Goal: Communication & Community: Answer question/provide support

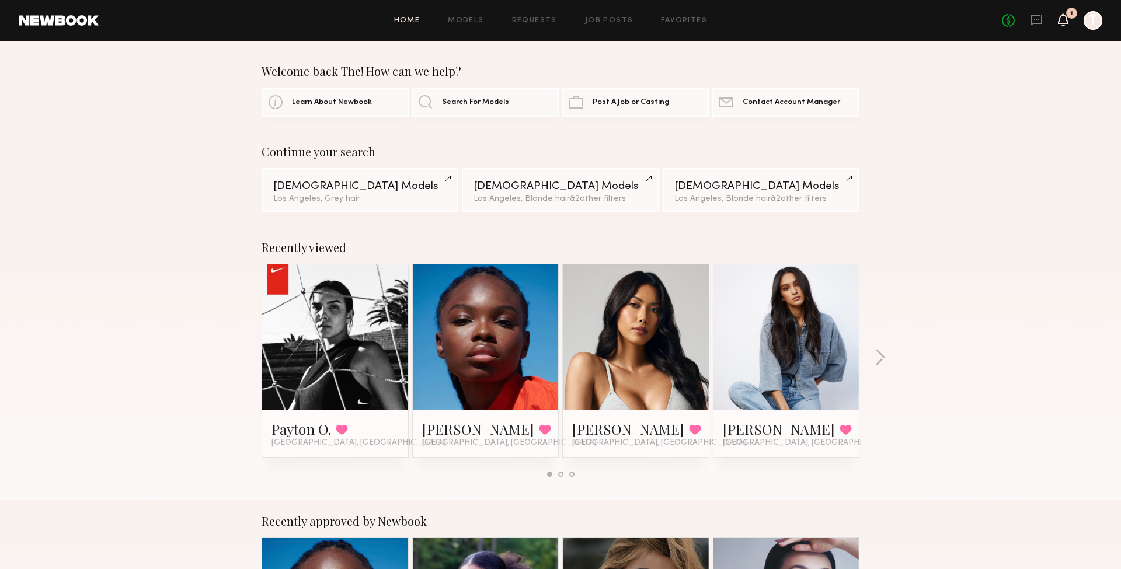
click at [1062, 20] on icon at bounding box center [1062, 19] width 9 height 8
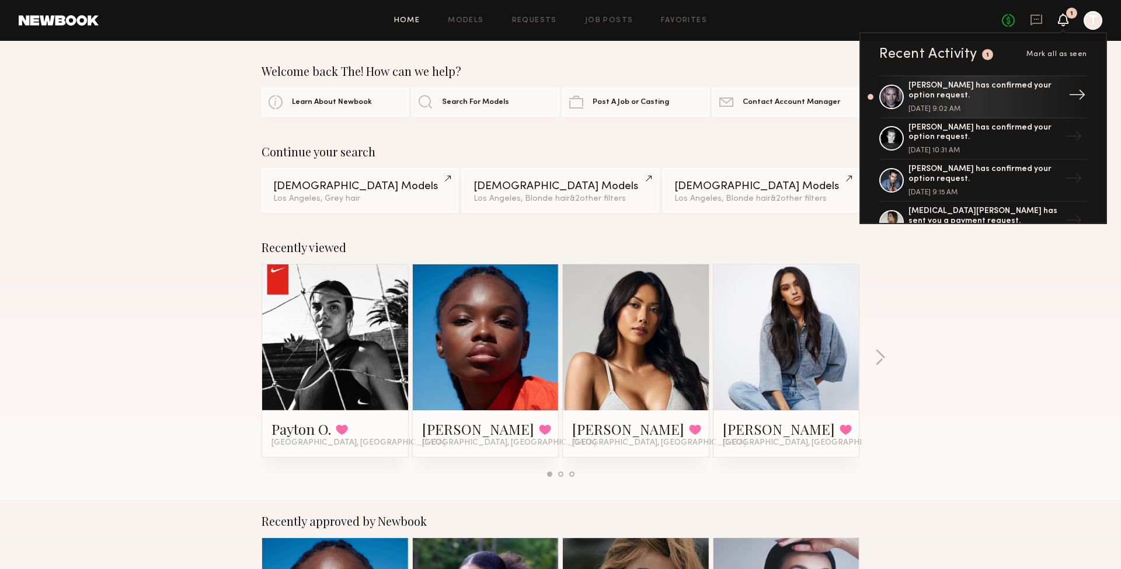
click at [983, 103] on div "Ricky J. has confirmed your option request. August 27, 2025 @ 9:02 AM" at bounding box center [984, 97] width 152 height 32
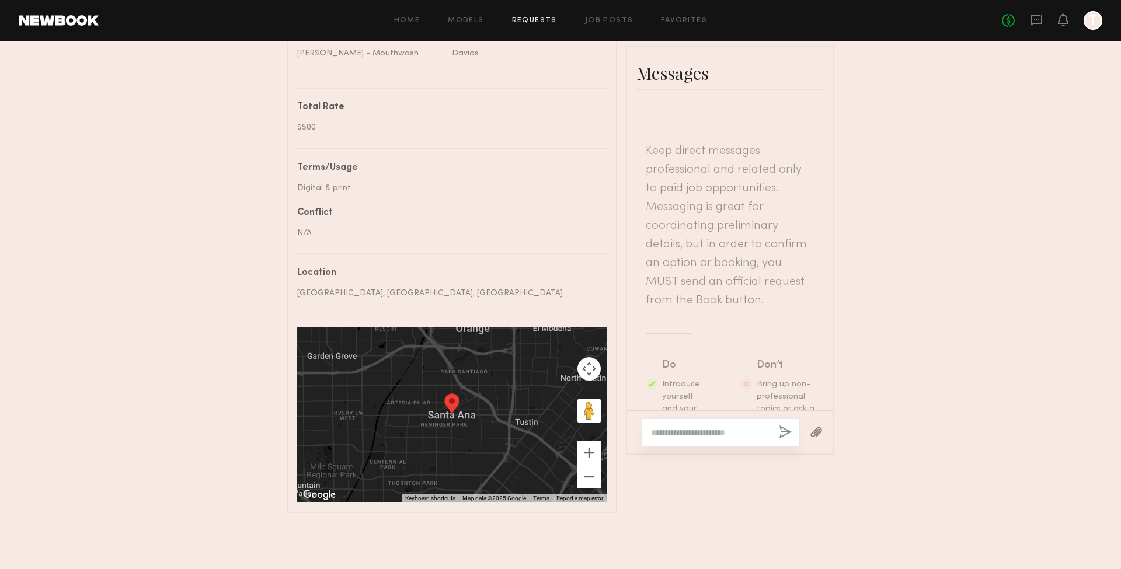
scroll to position [537, 0]
click at [674, 419] on div at bounding box center [720, 433] width 159 height 28
click at [704, 427] on textarea at bounding box center [710, 433] width 119 height 12
paste textarea "**********"
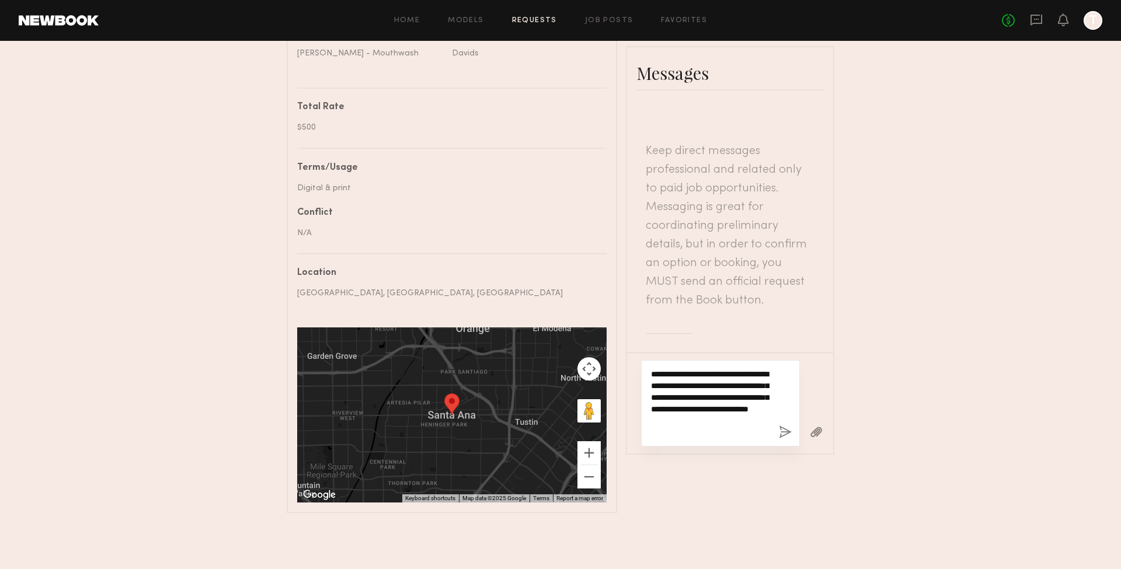
type textarea "**********"
click at [788, 426] on button "button" at bounding box center [785, 433] width 13 height 15
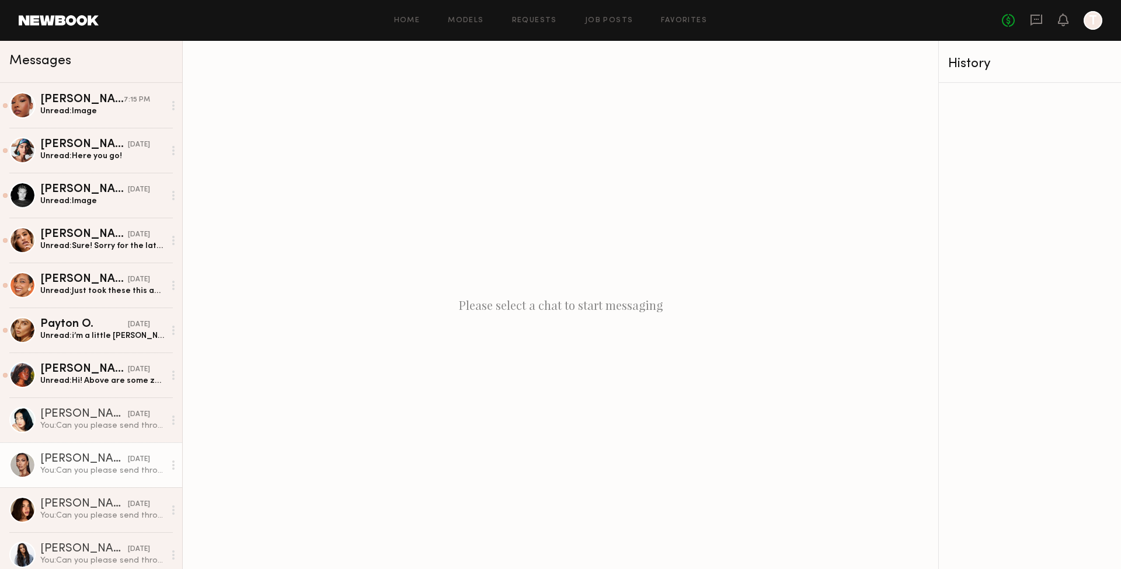
click at [114, 452] on link "[PERSON_NAME] [DATE] You: Can you please send through current iPhone pics of yo…" at bounding box center [91, 465] width 182 height 45
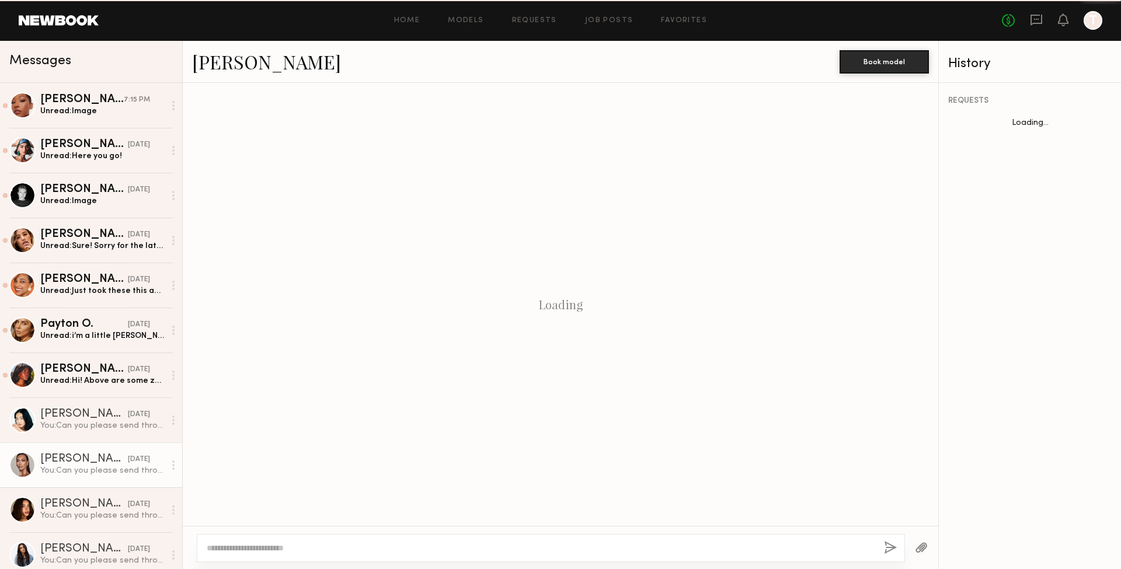
scroll to position [71, 0]
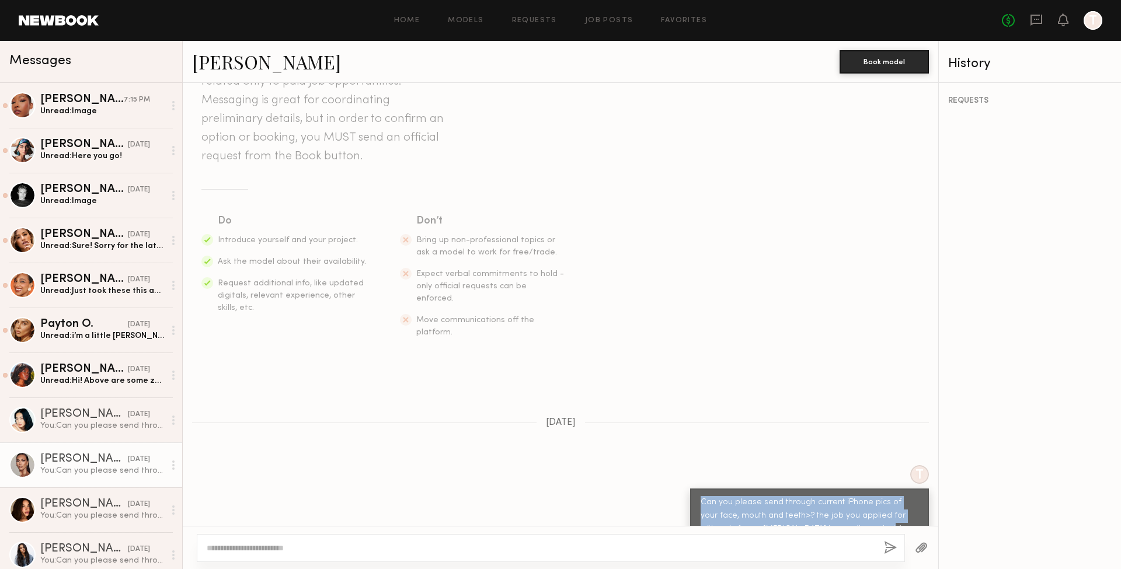
drag, startPoint x: 848, startPoint y: 506, endPoint x: 682, endPoint y: 477, distance: 168.4
click at [682, 477] on div "T Can you please send through current iPhone pics of your face, mouth and teeth…" at bounding box center [560, 504] width 755 height 78
copy div "Can you please send through current iPhone pics of your face, mouth and teeth>?…"
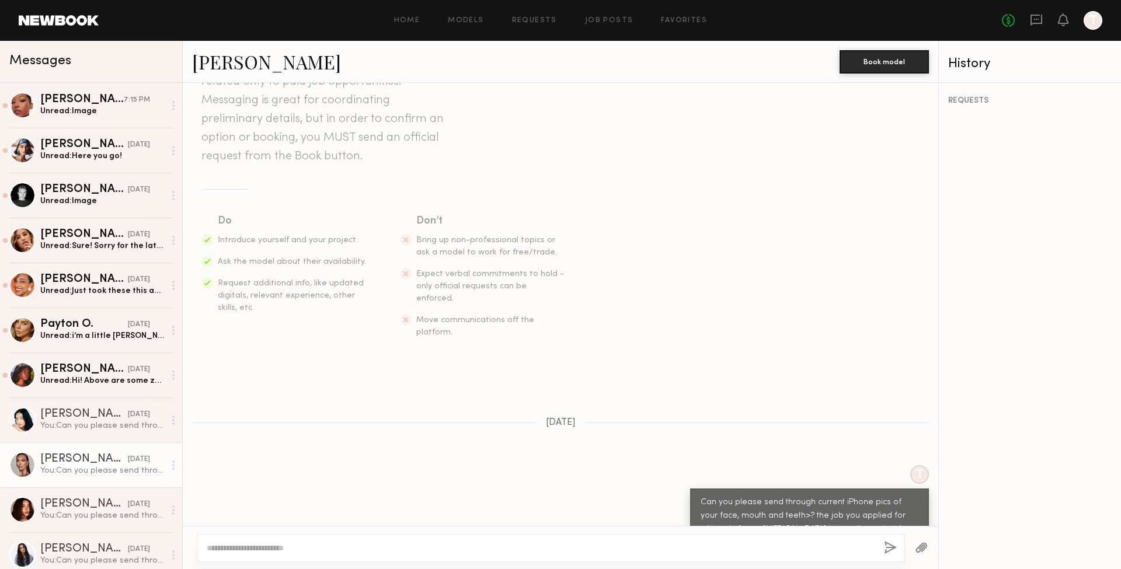
click at [315, 365] on div "Keep direct messages professional and related only to paid job opportunities. M…" at bounding box center [560, 304] width 755 height 443
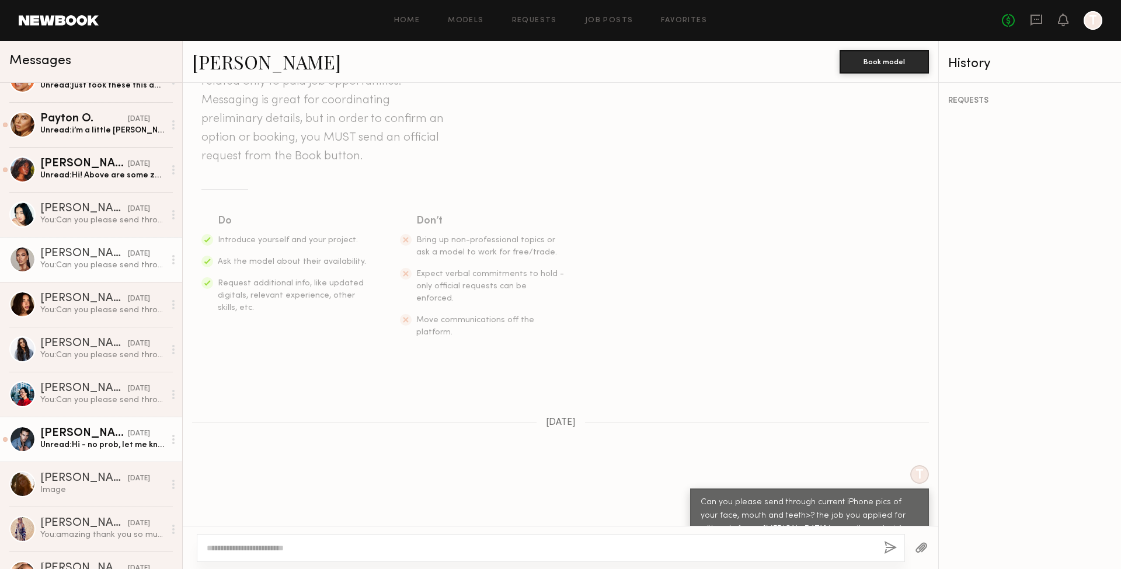
scroll to position [213, 0]
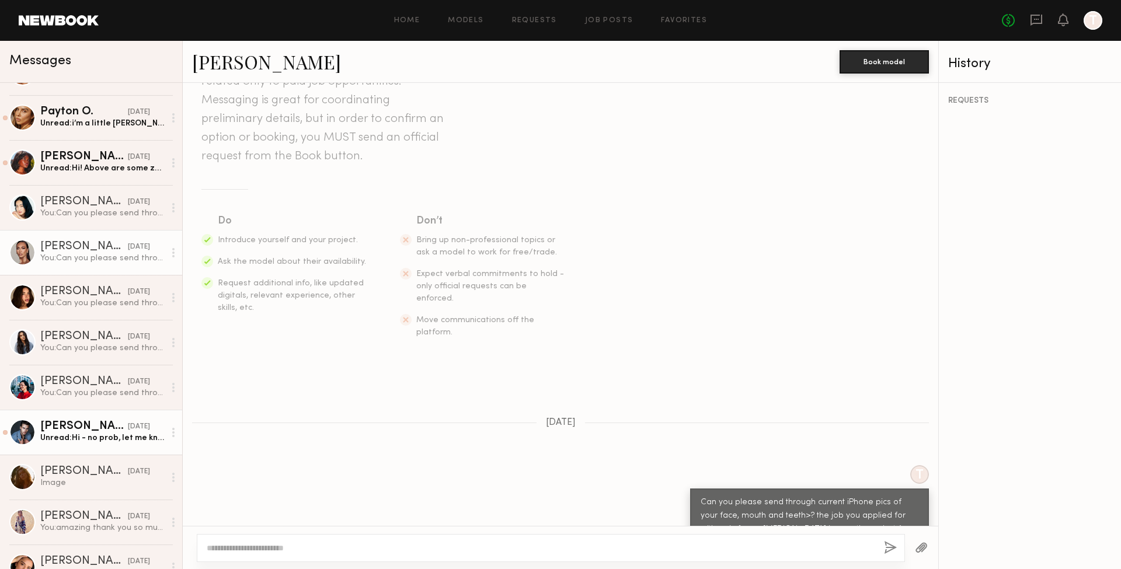
click at [75, 421] on div "[PERSON_NAME]" at bounding box center [84, 427] width 88 height 12
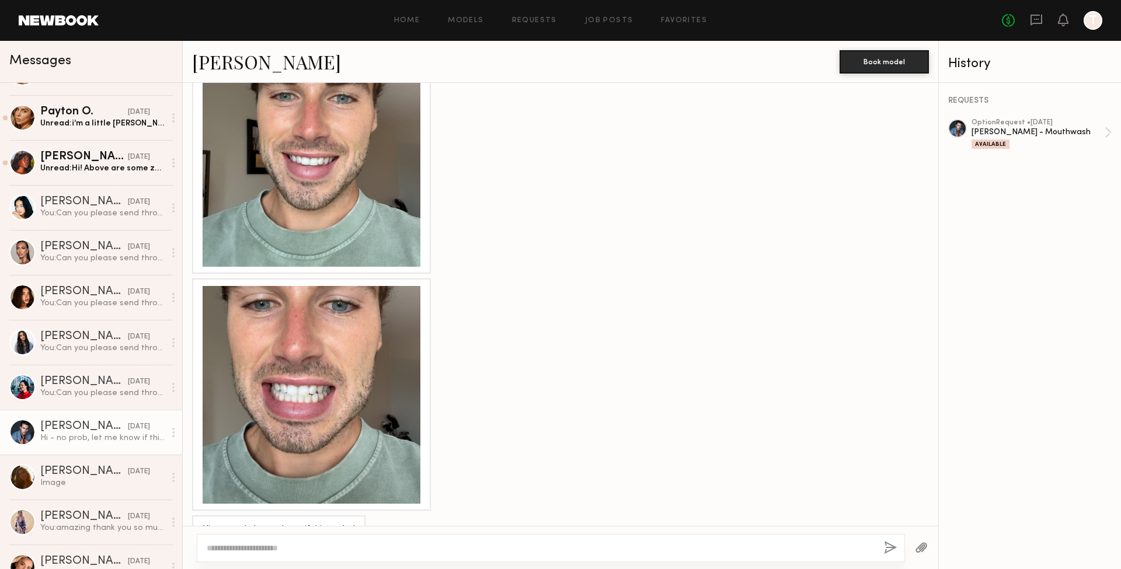
scroll to position [614, 0]
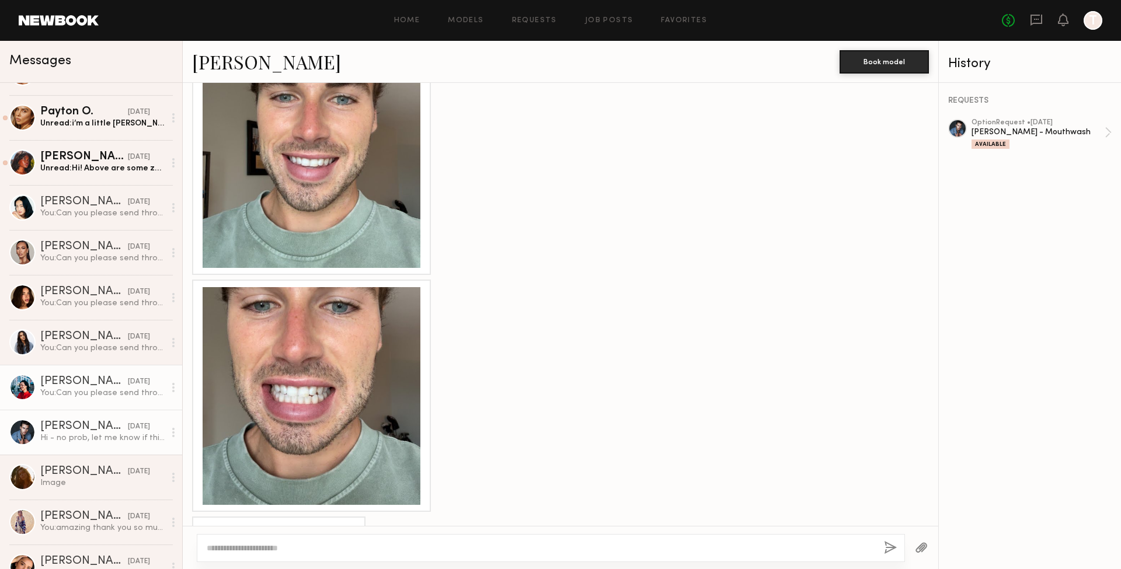
click at [46, 386] on div "[PERSON_NAME]" at bounding box center [84, 382] width 88 height 12
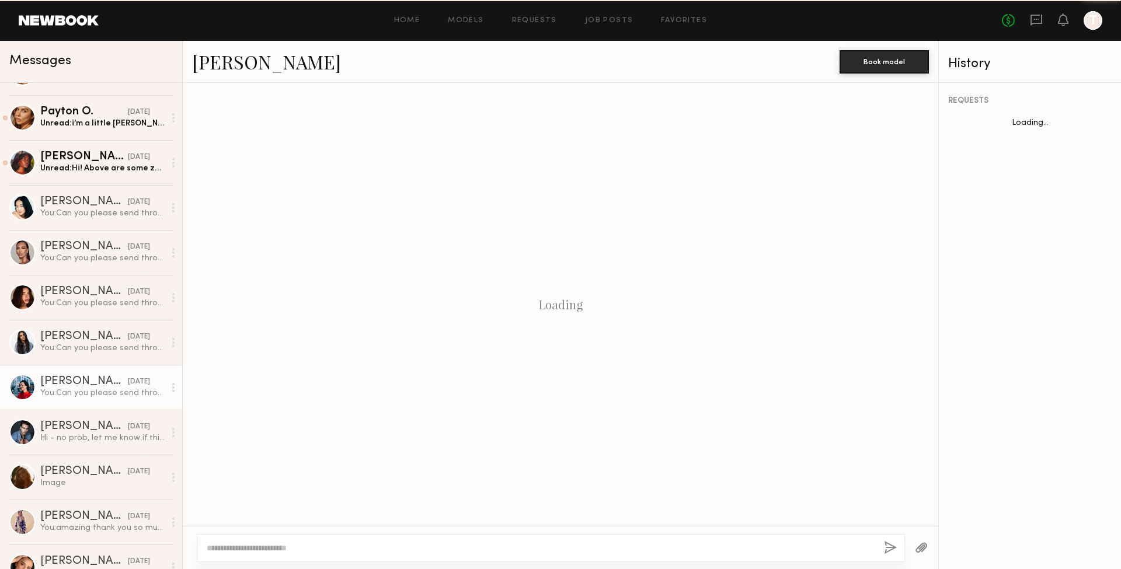
scroll to position [71, 0]
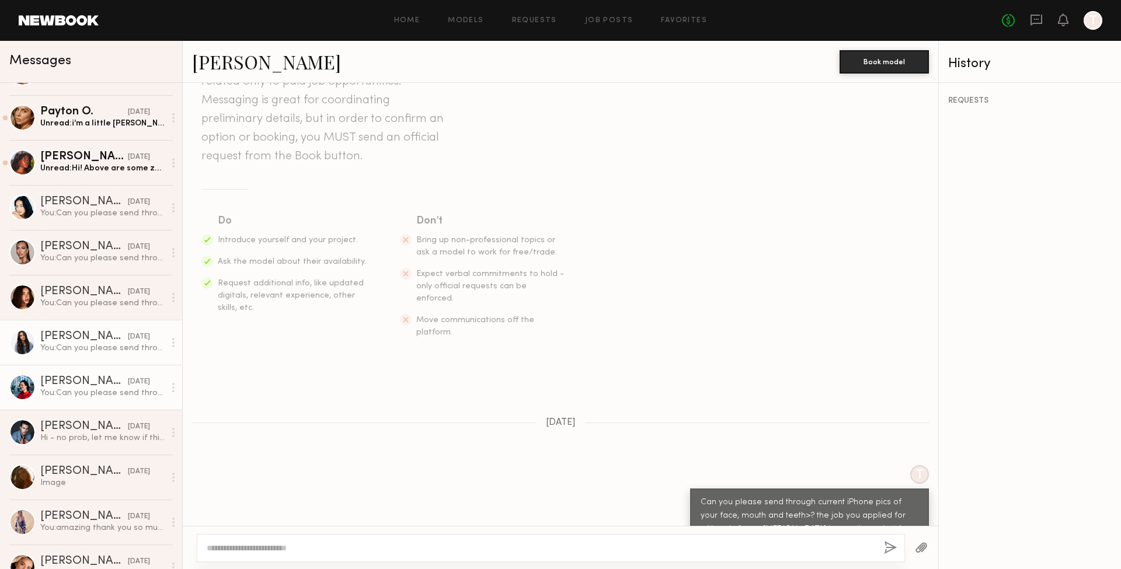
click at [55, 351] on div "You: Can you please send through current iPhone pics of your face, mouth and te…" at bounding box center [102, 348] width 124 height 11
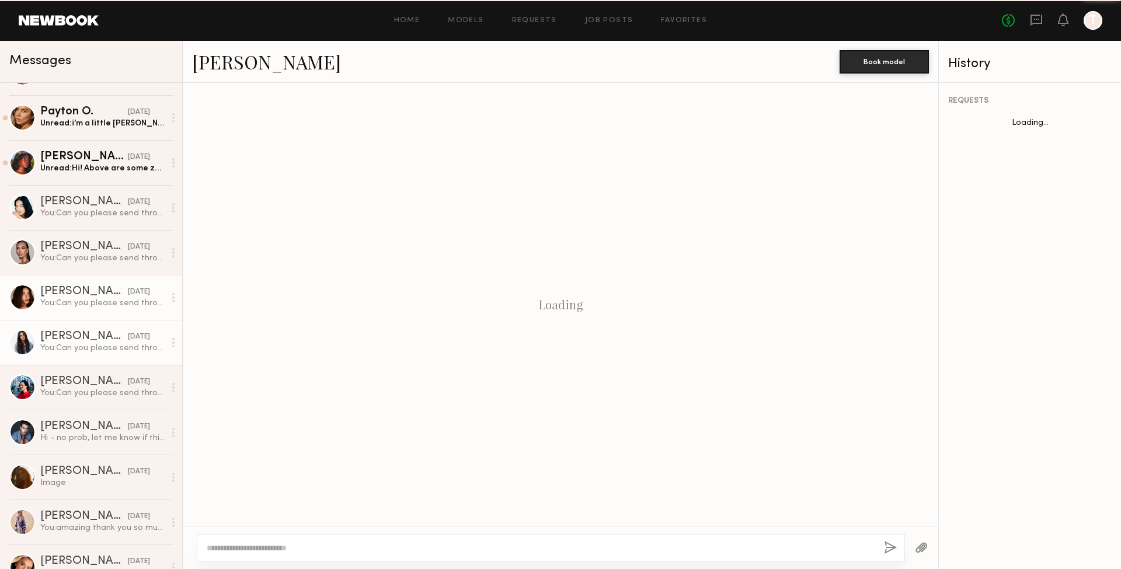
scroll to position [71, 0]
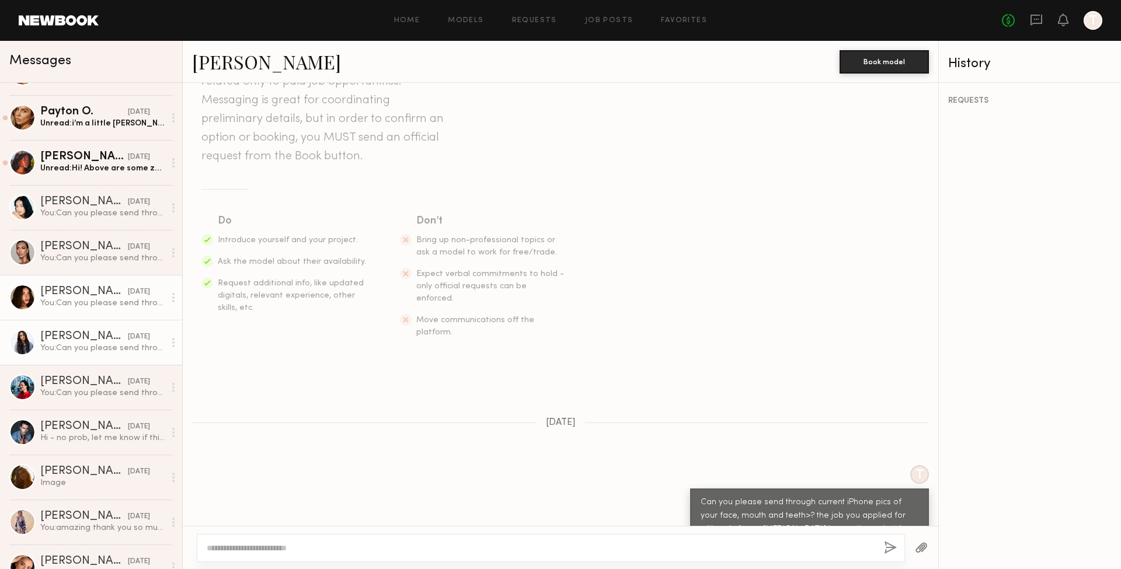
click at [54, 315] on link "[PERSON_NAME] [DATE] You: Can you please send through current iPhone pics of yo…" at bounding box center [91, 297] width 182 height 45
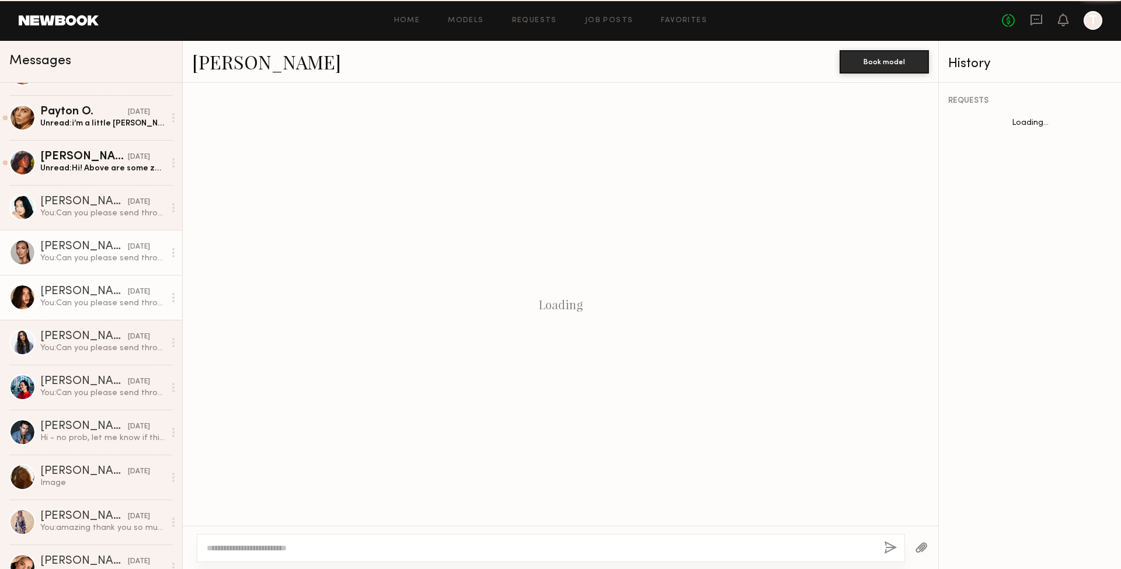
scroll to position [71, 0]
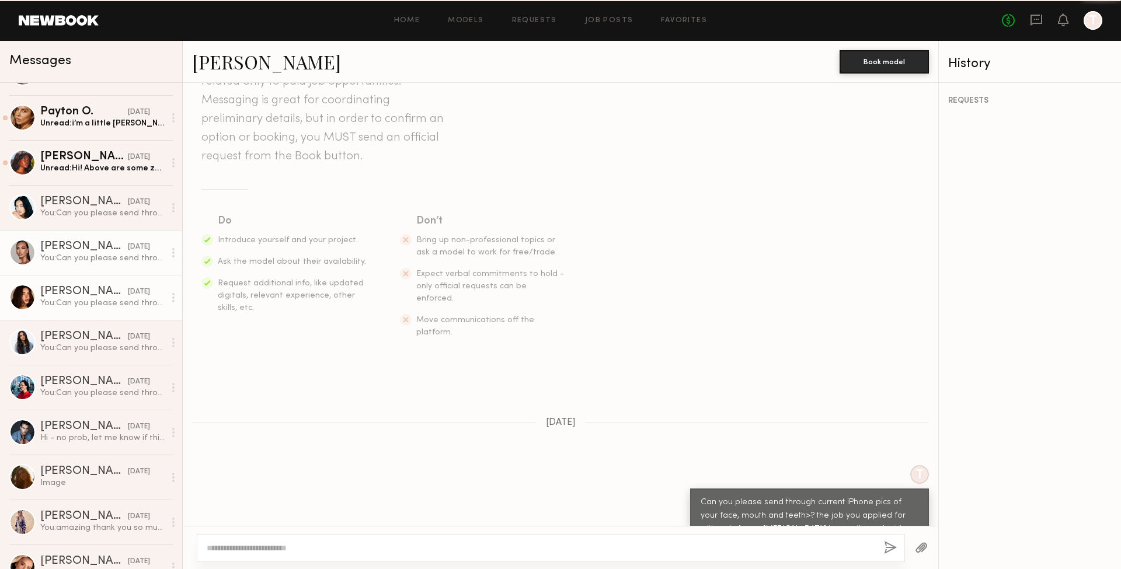
click at [61, 245] on div "[PERSON_NAME]" at bounding box center [84, 247] width 88 height 12
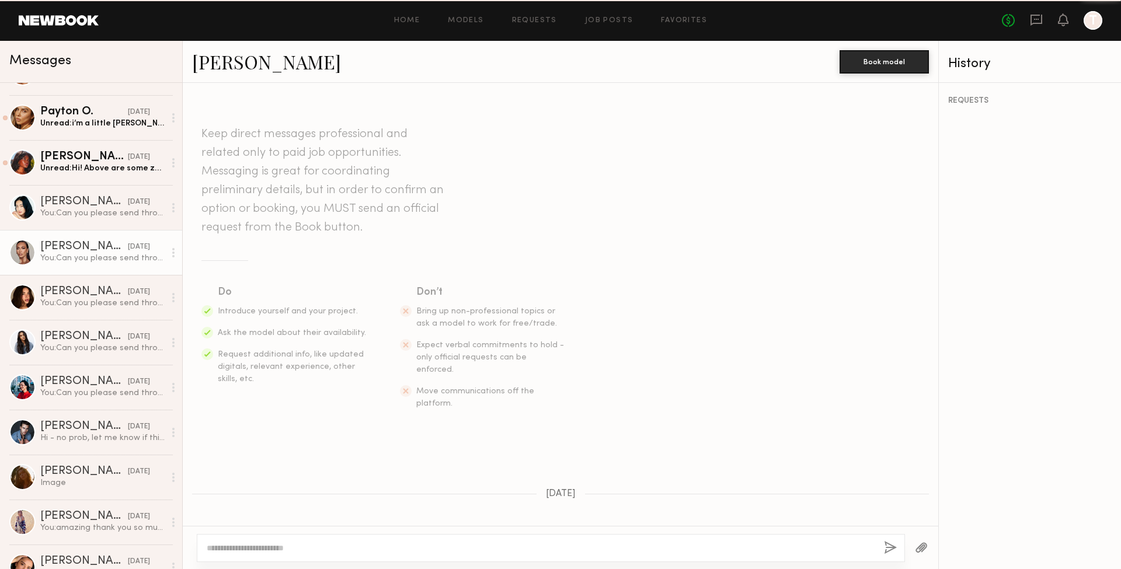
scroll to position [71, 0]
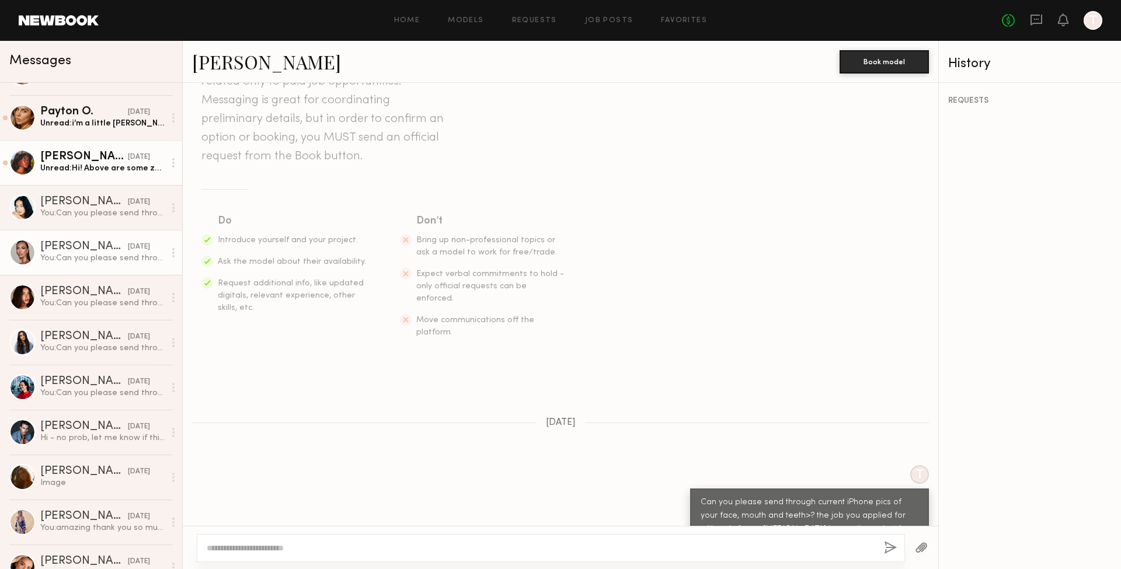
click at [83, 182] on link "[PERSON_NAME] [DATE] Unread: Hi! Above are some zoomed in pictures of my smile.…" at bounding box center [91, 162] width 182 height 45
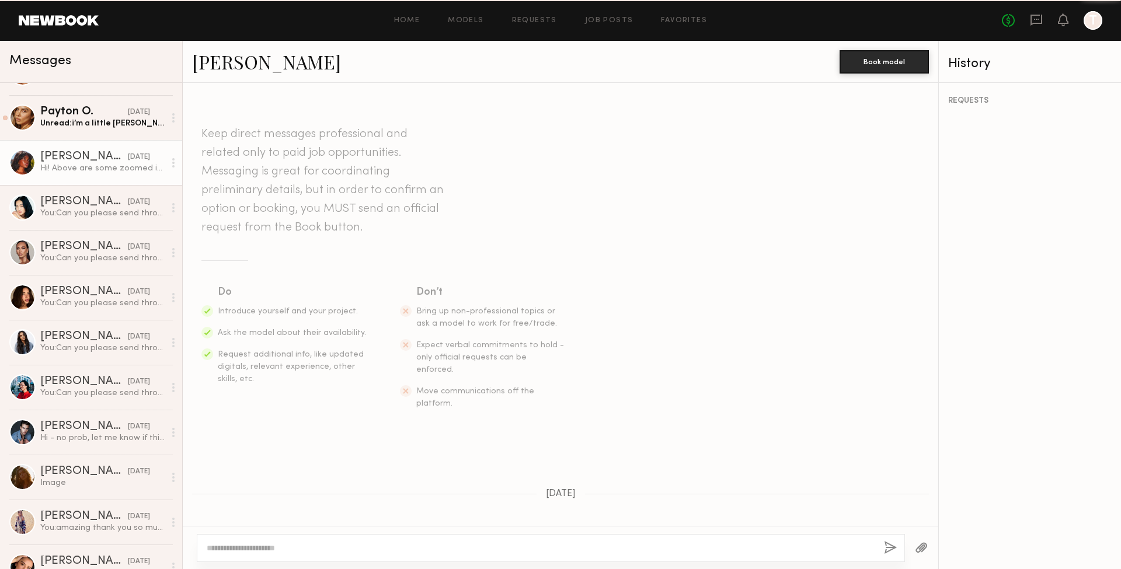
scroll to position [262, 0]
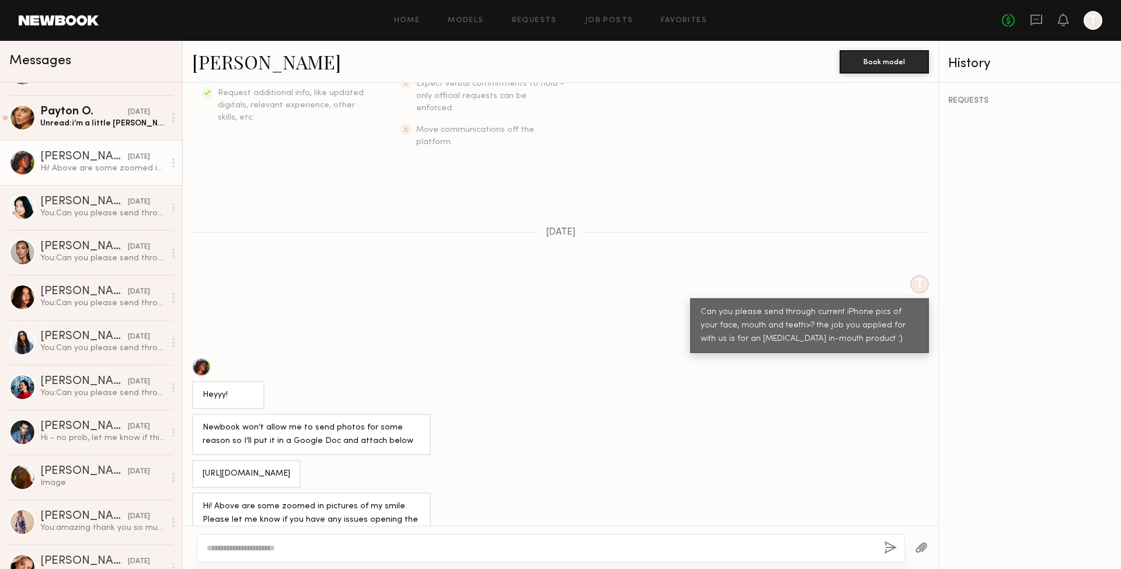
drag, startPoint x: 391, startPoint y: 459, endPoint x: 188, endPoint y: 444, distance: 203.8
click at [188, 460] on div "[URL][DOMAIN_NAME]" at bounding box center [560, 474] width 755 height 28
copy div "[URL][DOMAIN_NAME]"
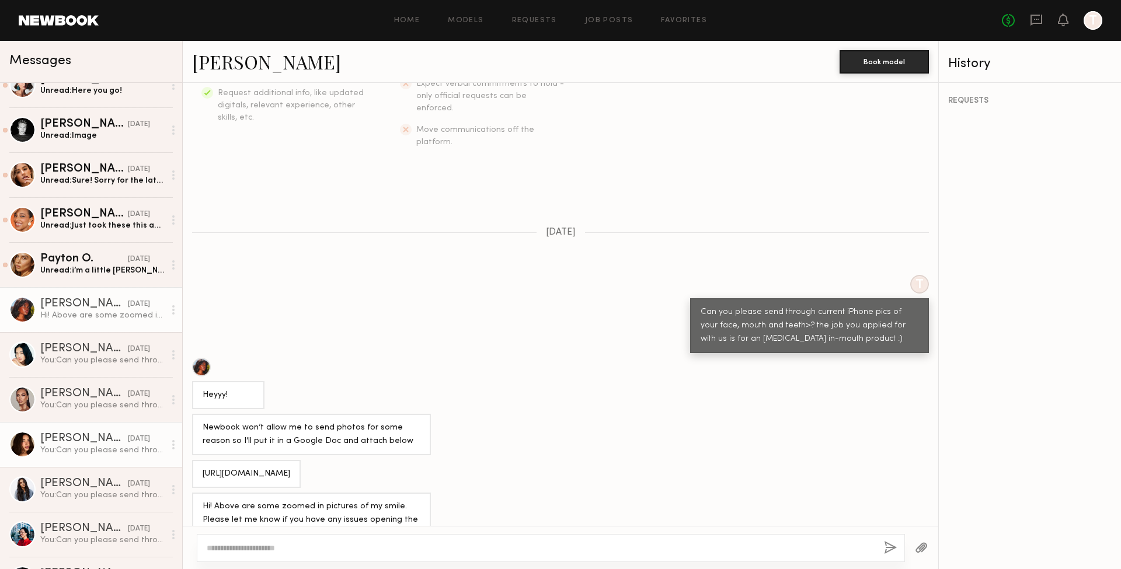
scroll to position [47, 0]
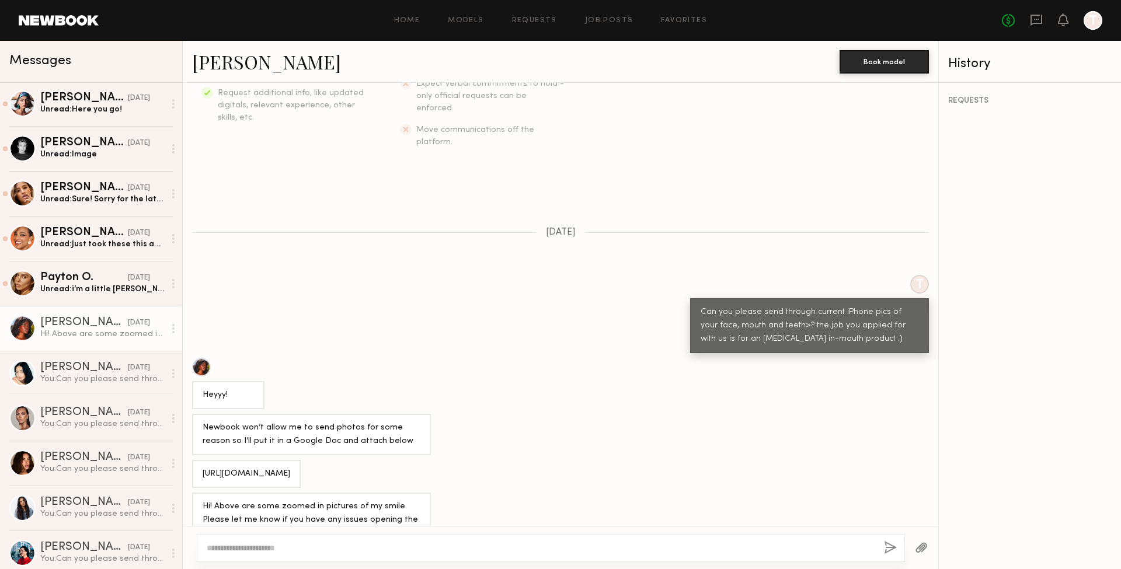
click at [216, 541] on div at bounding box center [551, 548] width 708 height 28
click at [215, 546] on textarea at bounding box center [541, 548] width 668 height 12
type textarea "********"
click at [897, 544] on div "********" at bounding box center [551, 543] width 708 height 40
click at [880, 547] on div "********" at bounding box center [551, 543] width 708 height 40
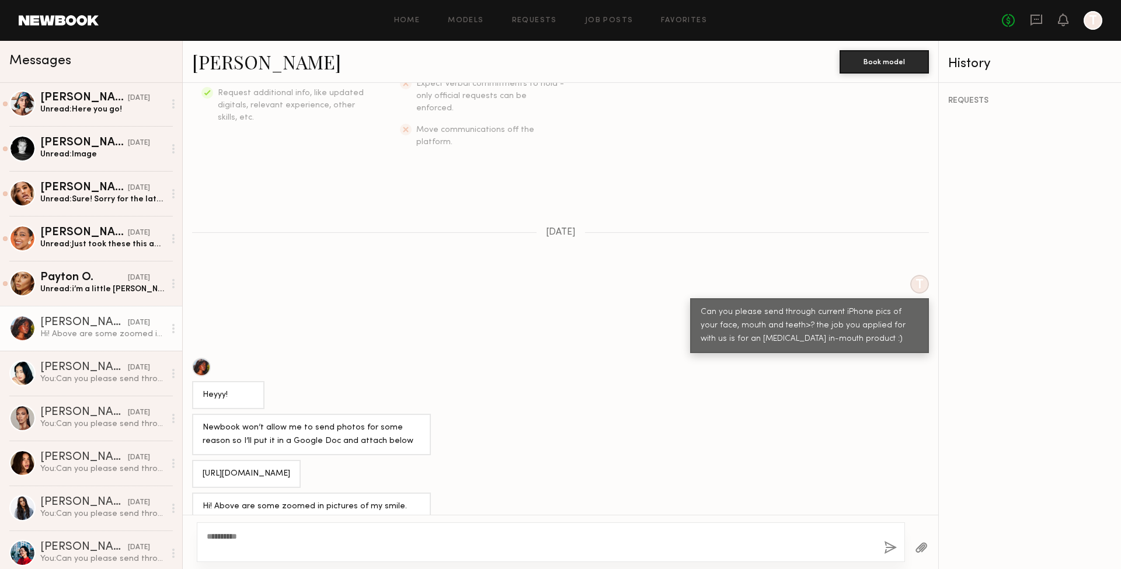
click at [883, 547] on div "********" at bounding box center [551, 543] width 708 height 40
click at [888, 547] on button "button" at bounding box center [890, 548] width 13 height 15
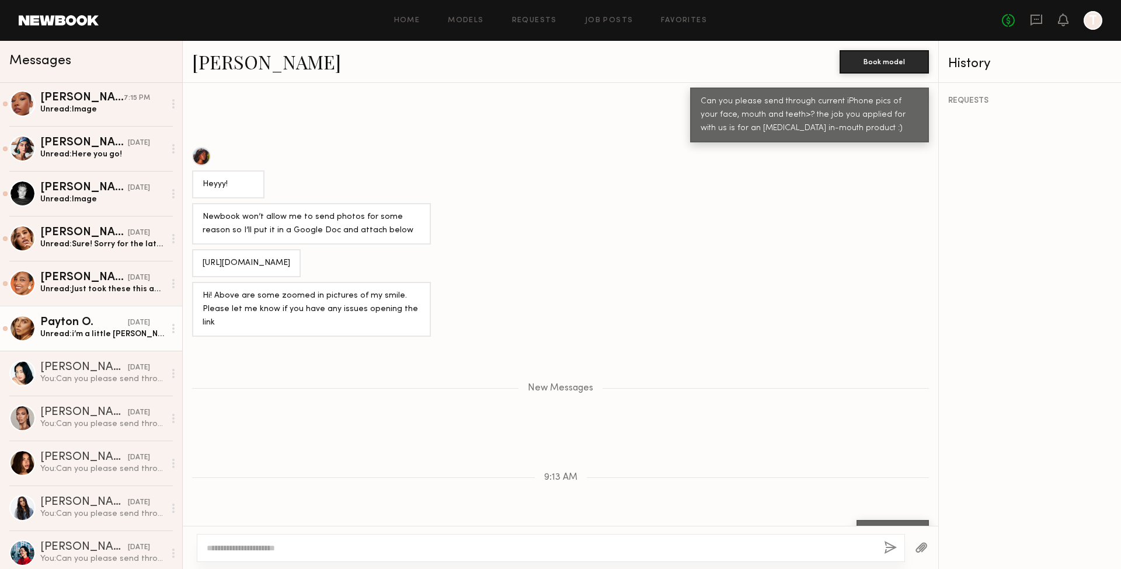
click at [87, 335] on div "Unread: i’m a little [PERSON_NAME] than the digitals since i just got back from…" at bounding box center [102, 334] width 124 height 11
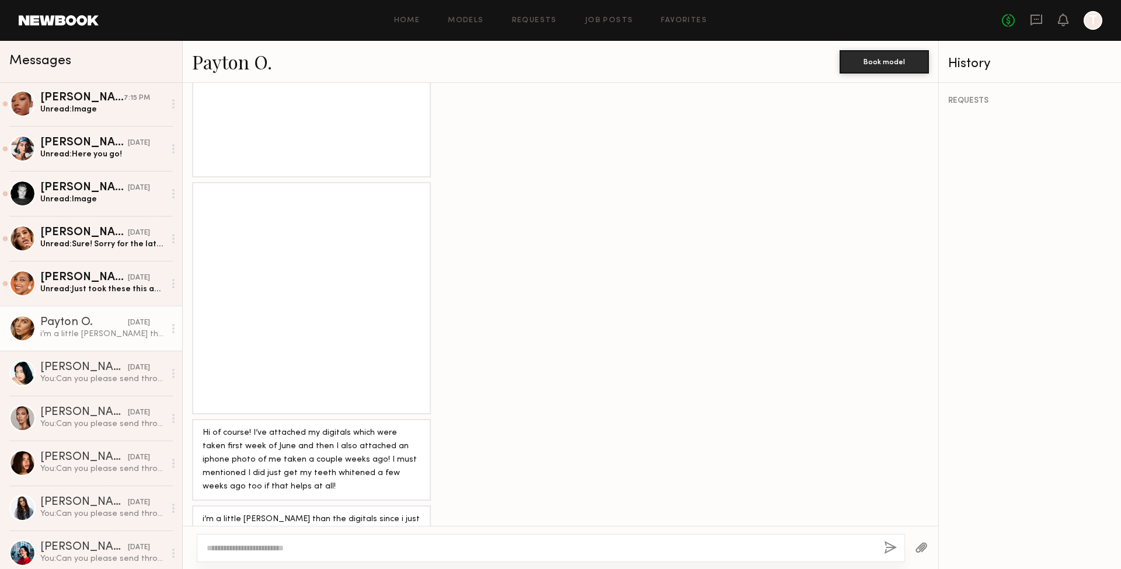
scroll to position [934, 0]
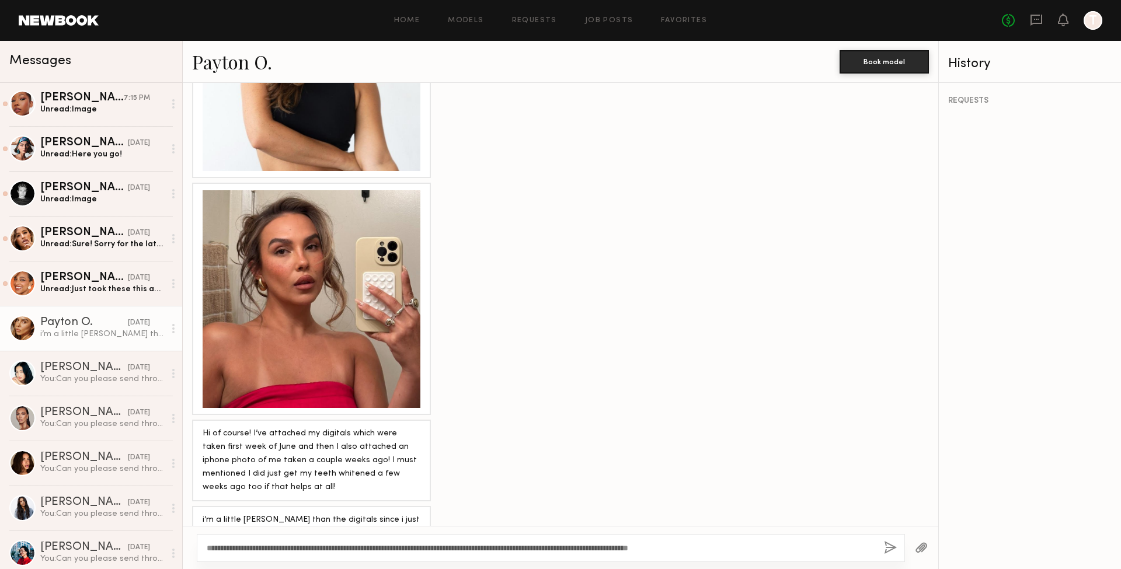
type textarea "**********"
click at [890, 548] on button "button" at bounding box center [890, 548] width 13 height 15
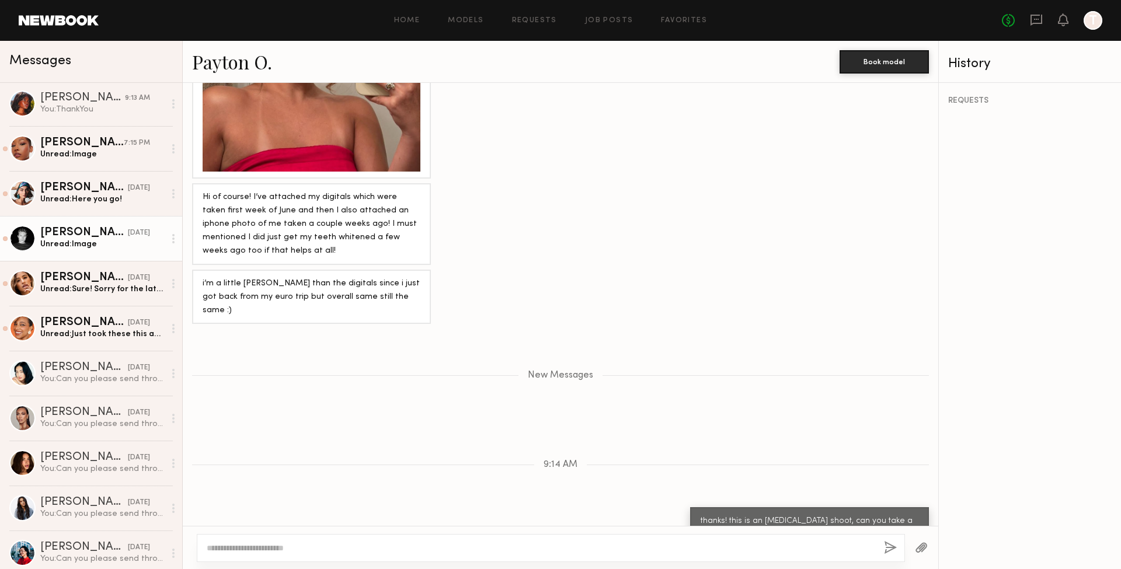
click at [117, 228] on div "[PERSON_NAME]" at bounding box center [84, 233] width 88 height 12
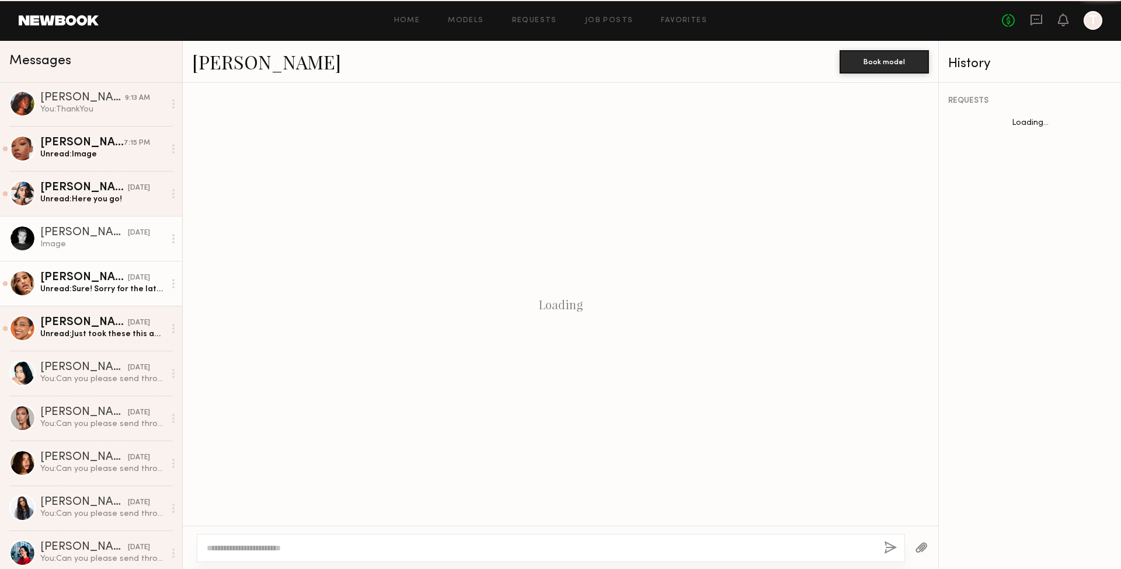
scroll to position [703, 0]
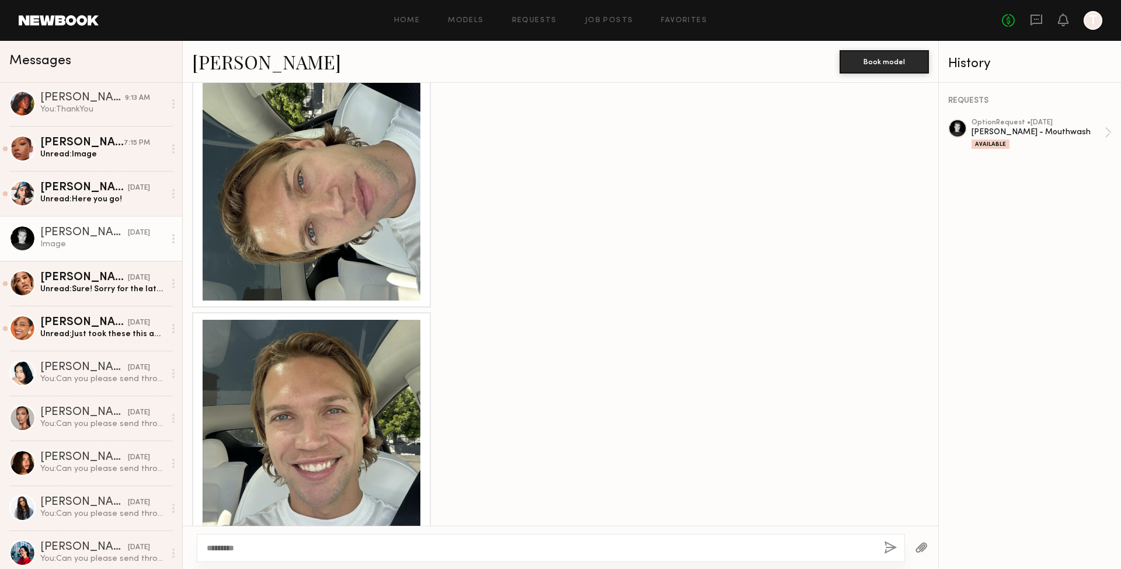
click at [218, 545] on textarea "********" at bounding box center [541, 548] width 668 height 12
type textarea "********"
click at [886, 549] on button "button" at bounding box center [890, 548] width 13 height 15
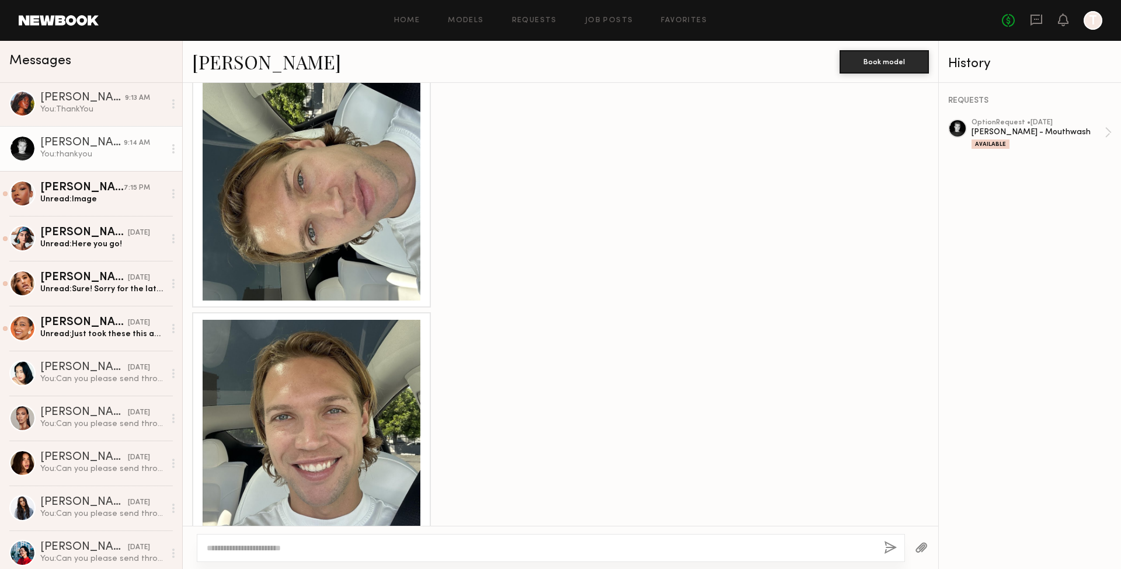
scroll to position [914, 0]
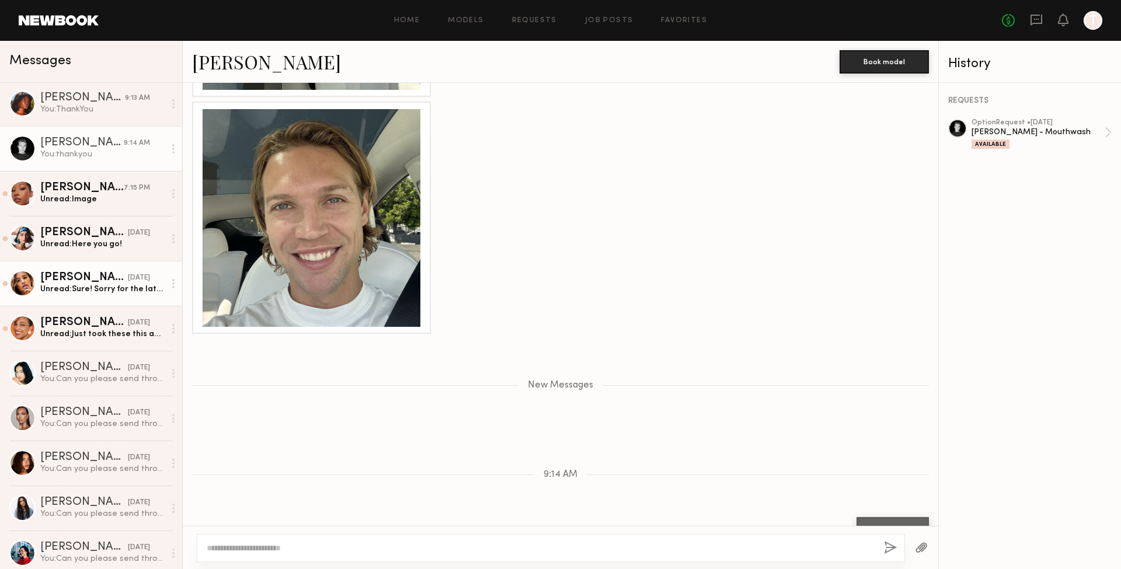
click at [76, 290] on div "Unread: Sure! Sorry for the late reply- my notifications for this app are funky" at bounding box center [102, 289] width 124 height 11
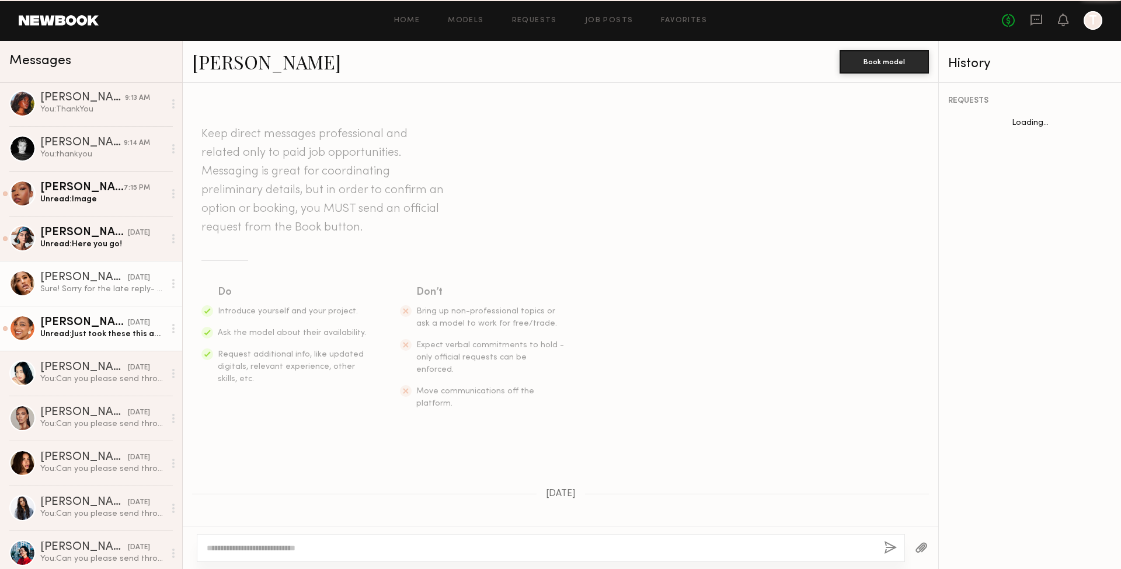
scroll to position [423, 0]
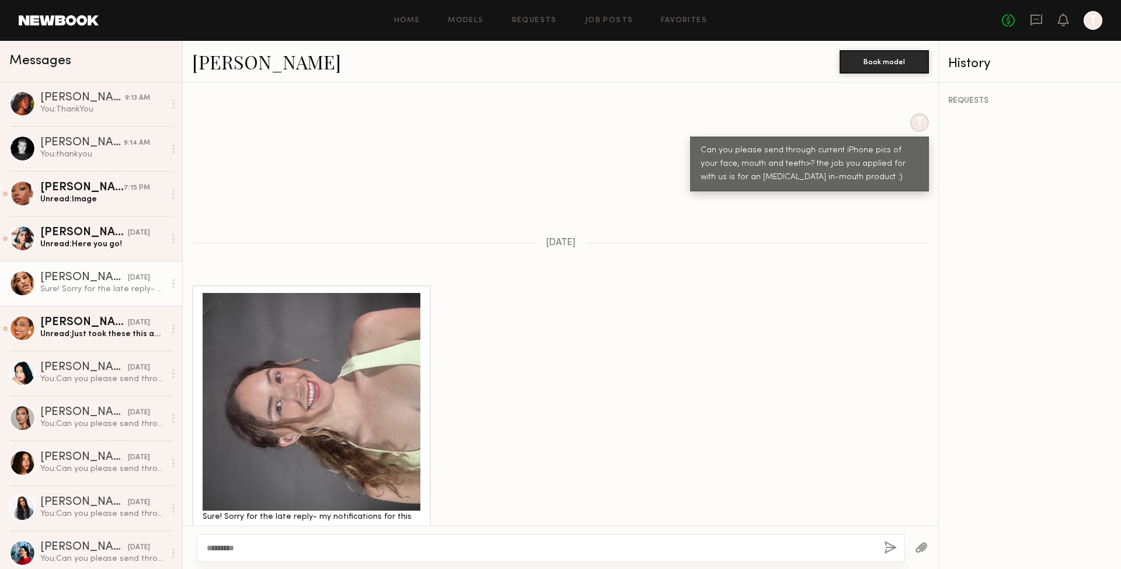
type textarea "*********"
click at [889, 544] on button "button" at bounding box center [890, 548] width 13 height 15
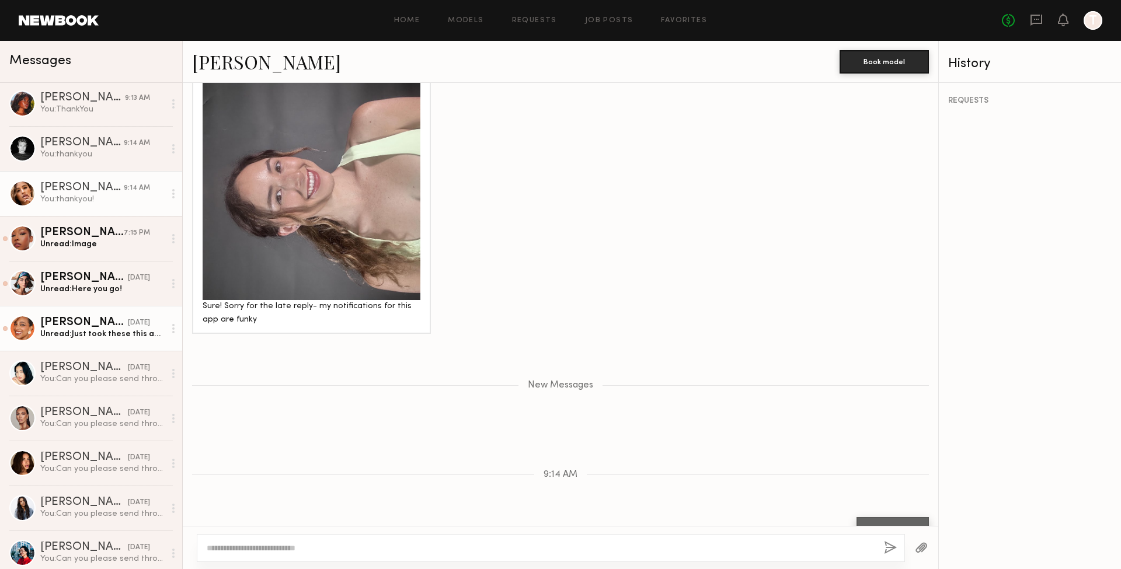
click at [107, 337] on div "Unread: Just took these this am without makeup" at bounding box center [102, 334] width 124 height 11
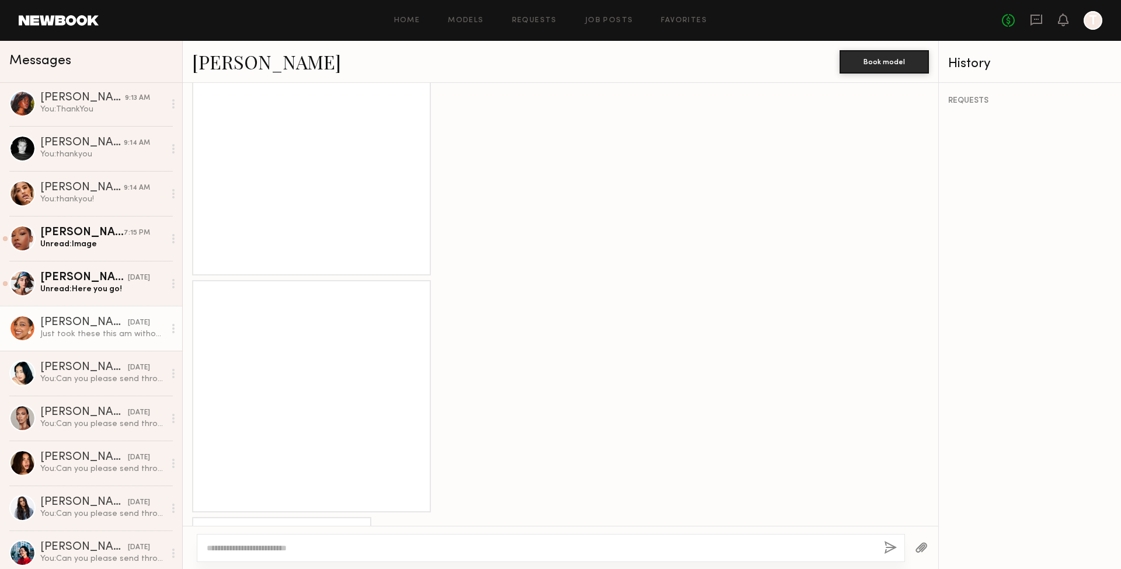
scroll to position [1241, 0]
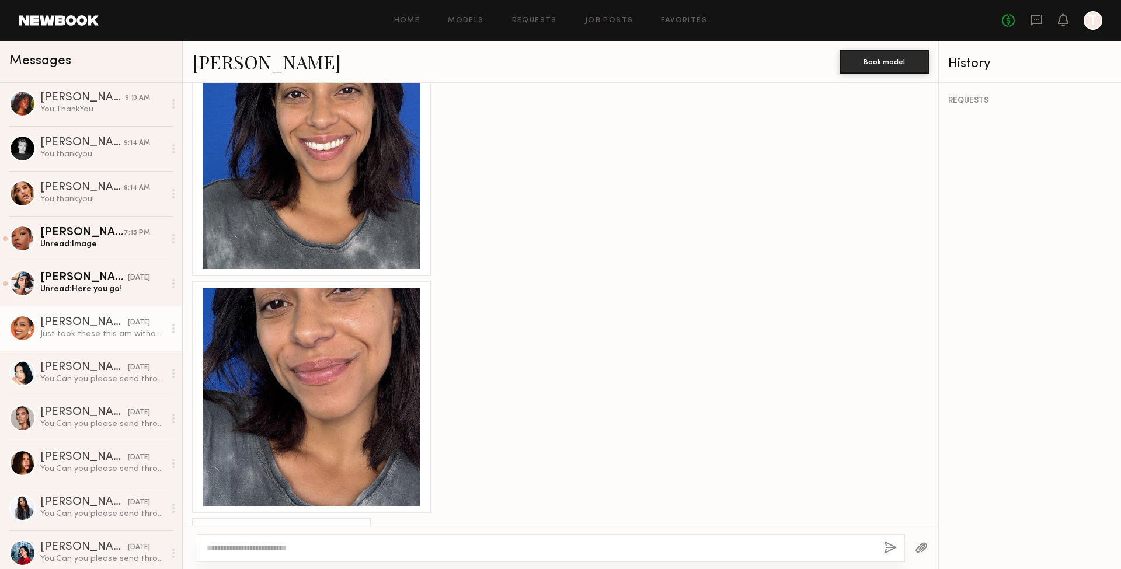
click at [296, 546] on textarea at bounding box center [541, 548] width 668 height 12
type textarea "*********"
click at [892, 545] on button "button" at bounding box center [890, 548] width 13 height 15
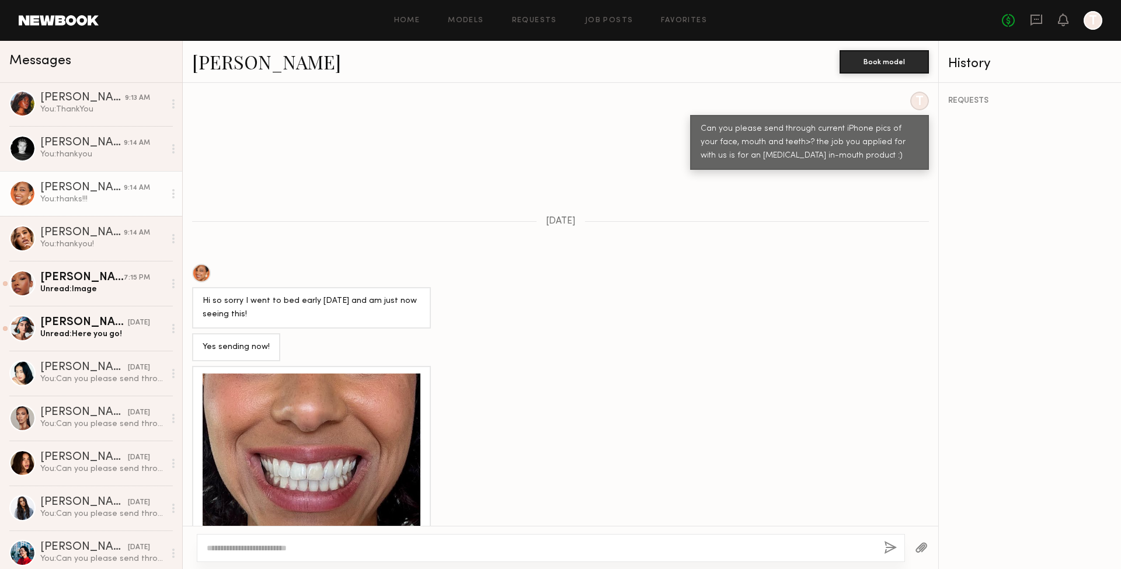
scroll to position [444, 0]
click at [303, 416] on div at bounding box center [312, 483] width 218 height 218
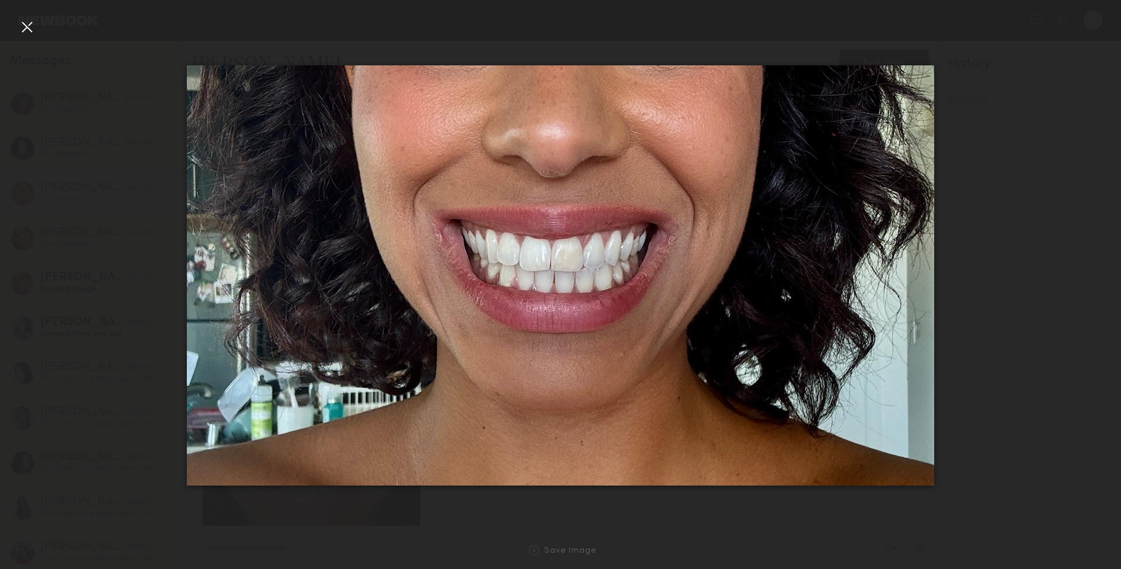
click at [25, 21] on div at bounding box center [27, 27] width 19 height 19
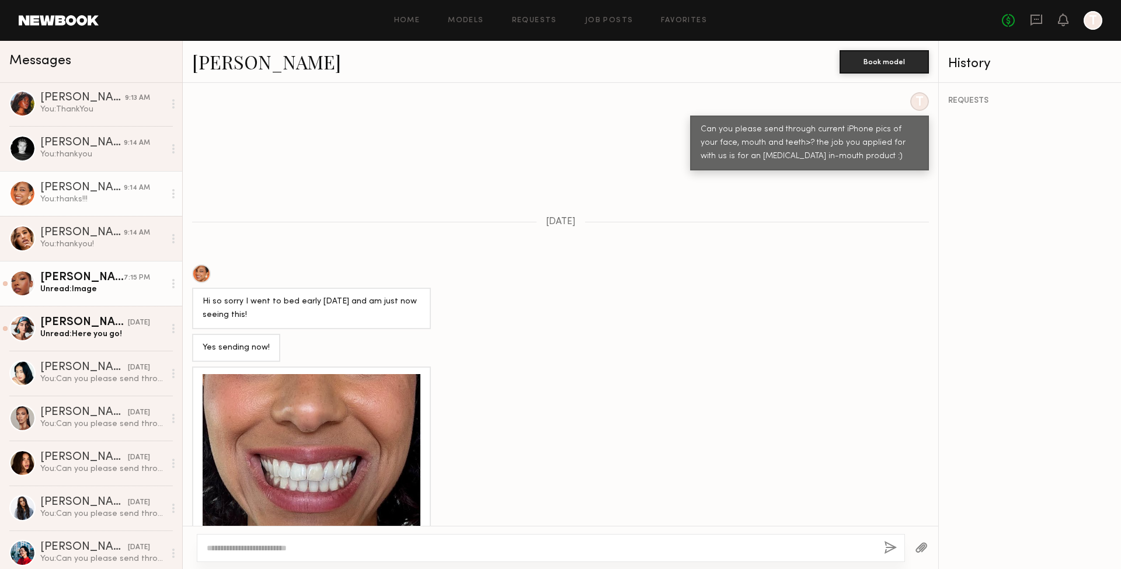
click at [73, 283] on div "[PERSON_NAME]" at bounding box center [81, 278] width 83 height 12
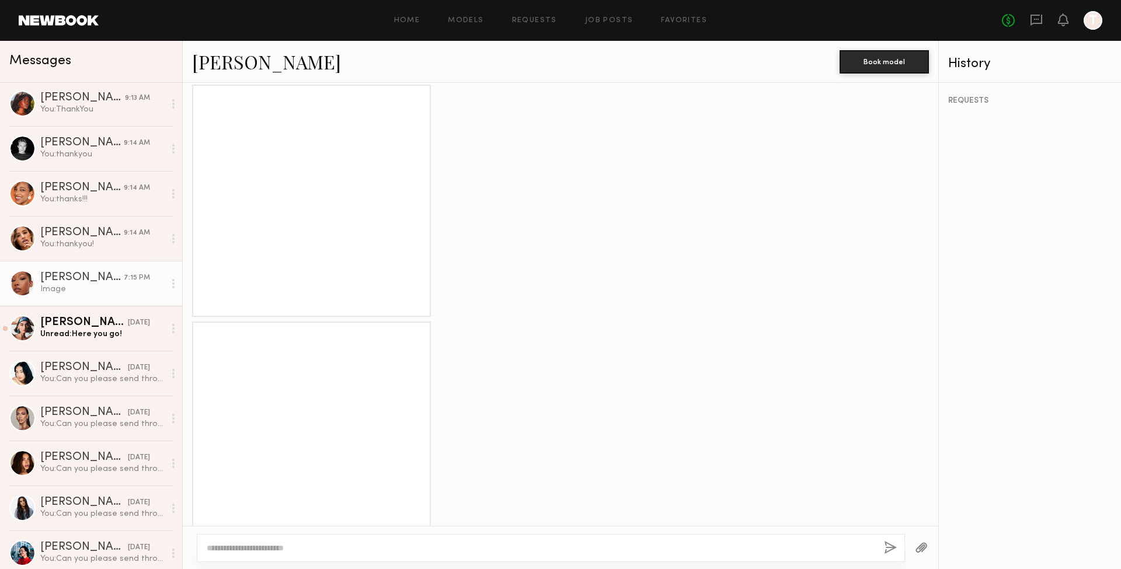
scroll to position [1180, 0]
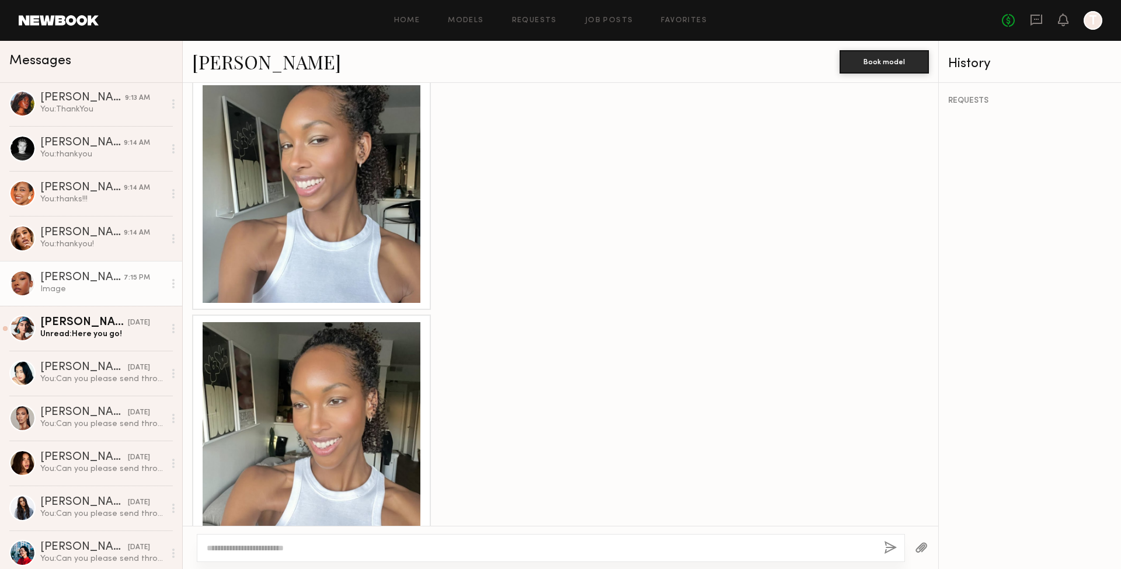
click at [282, 185] on div at bounding box center [312, 194] width 218 height 218
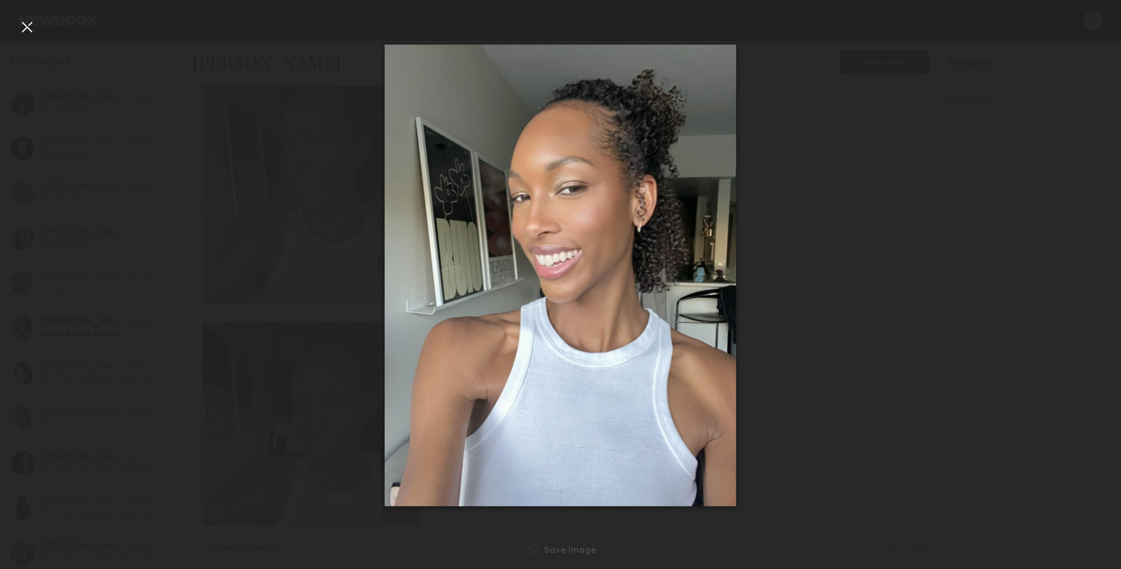
click at [32, 22] on div at bounding box center [27, 27] width 19 height 19
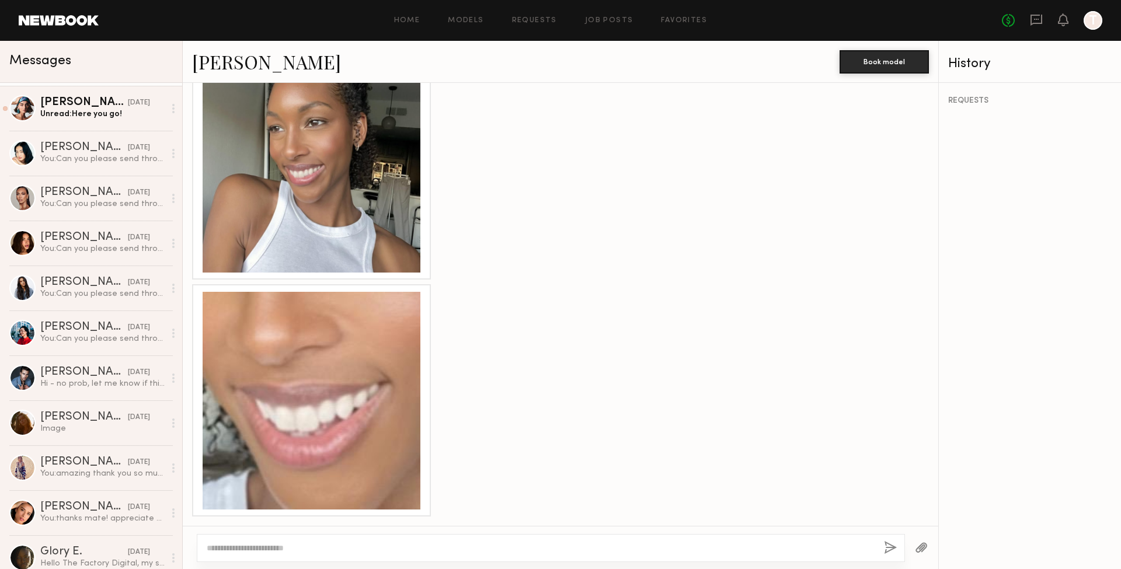
scroll to position [1702, 0]
click at [74, 110] on div "Unread: Here you go!" at bounding box center [102, 114] width 124 height 11
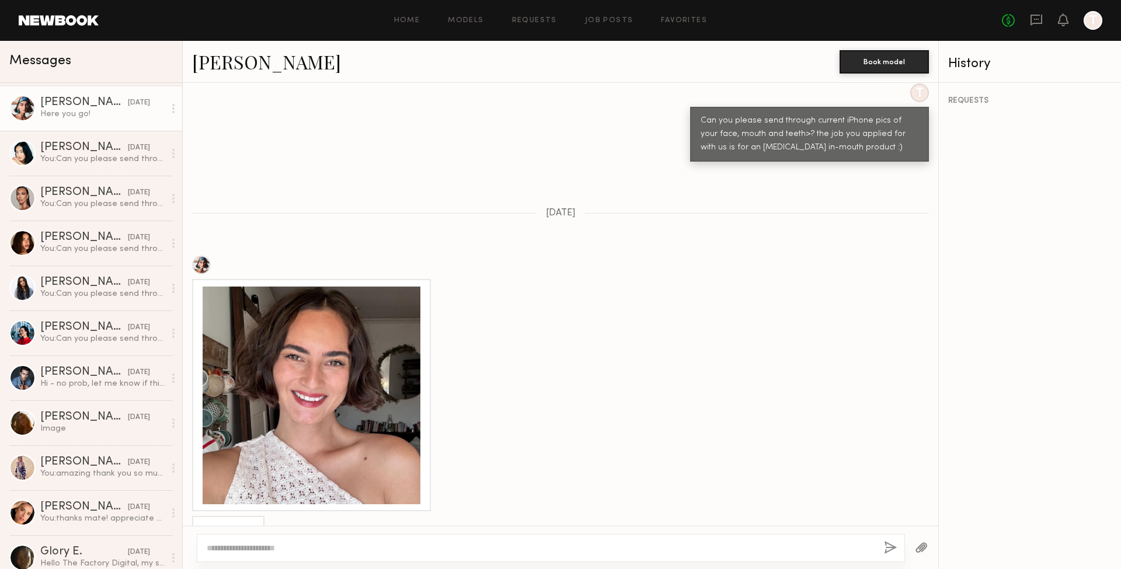
click at [328, 346] on div at bounding box center [312, 396] width 218 height 218
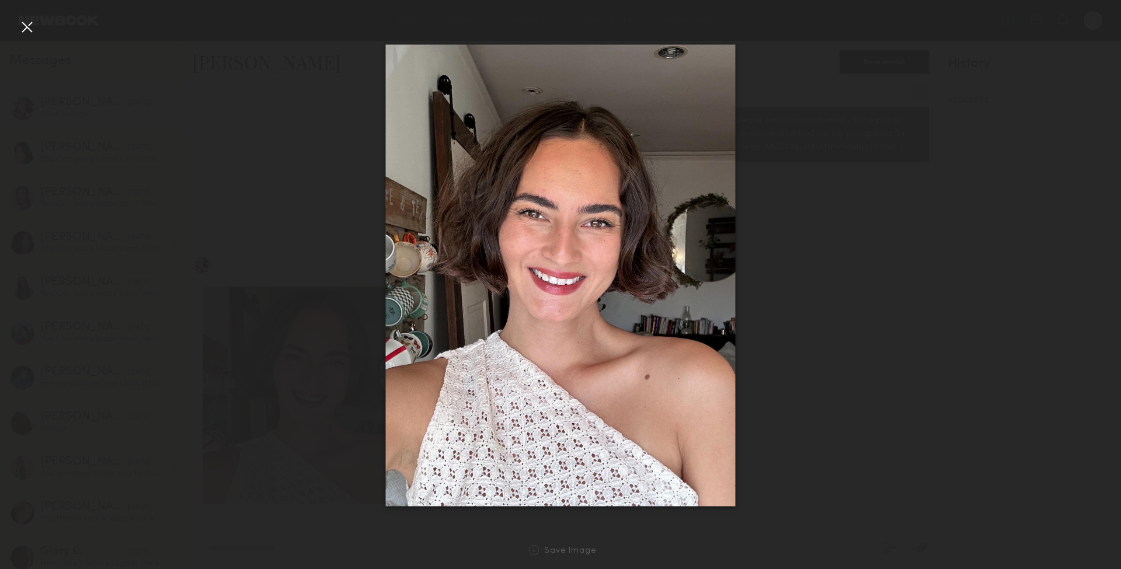
click at [23, 19] on div at bounding box center [27, 27] width 19 height 19
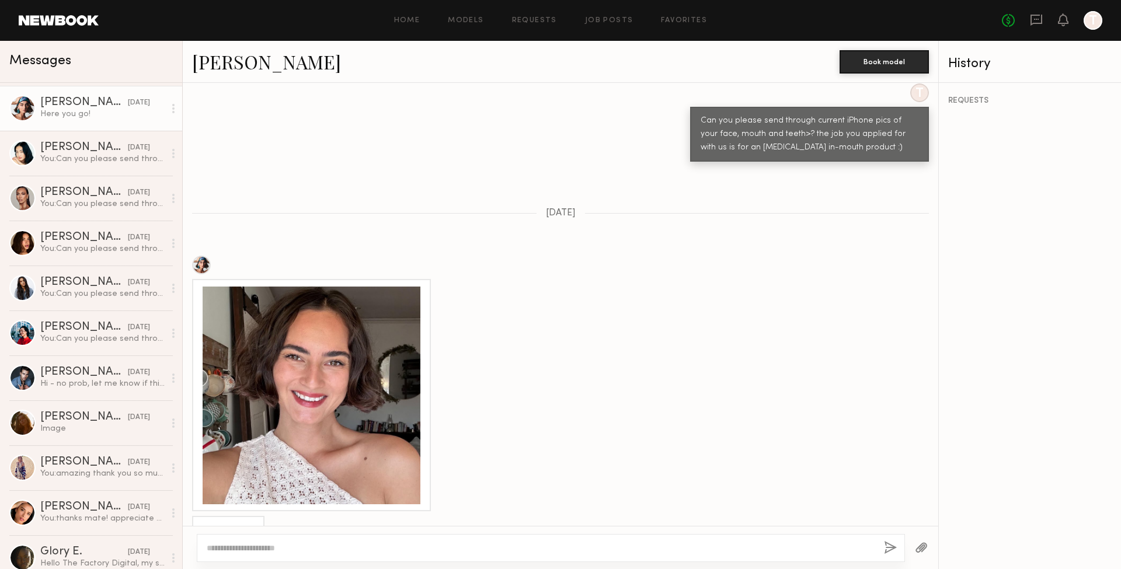
click at [266, 551] on textarea at bounding box center [541, 548] width 668 height 12
type textarea "*********"
click at [887, 542] on button "button" at bounding box center [890, 548] width 13 height 15
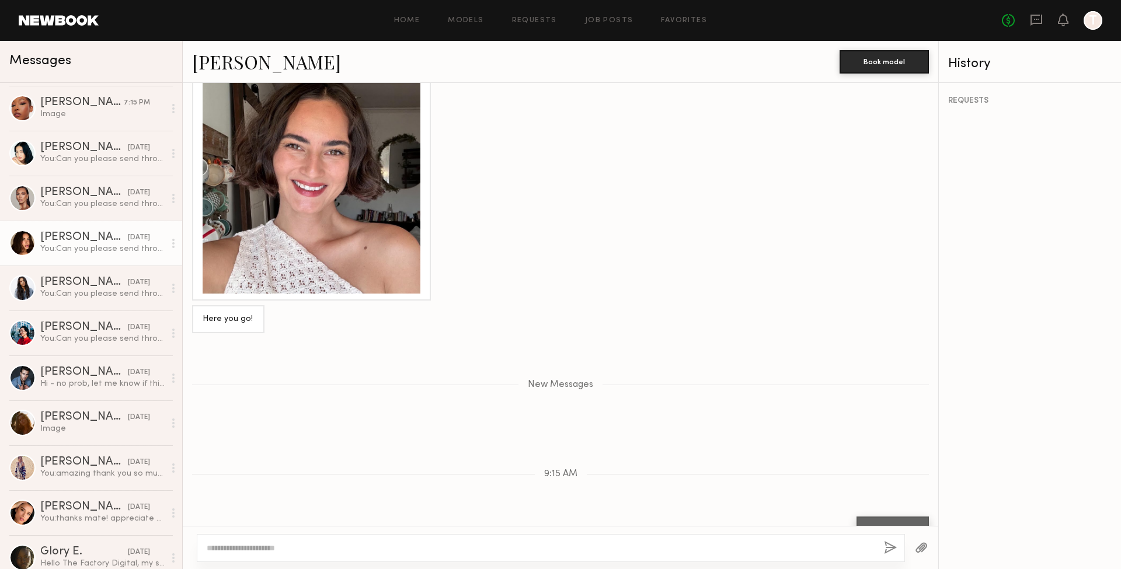
click at [55, 241] on div "[PERSON_NAME]" at bounding box center [84, 238] width 88 height 12
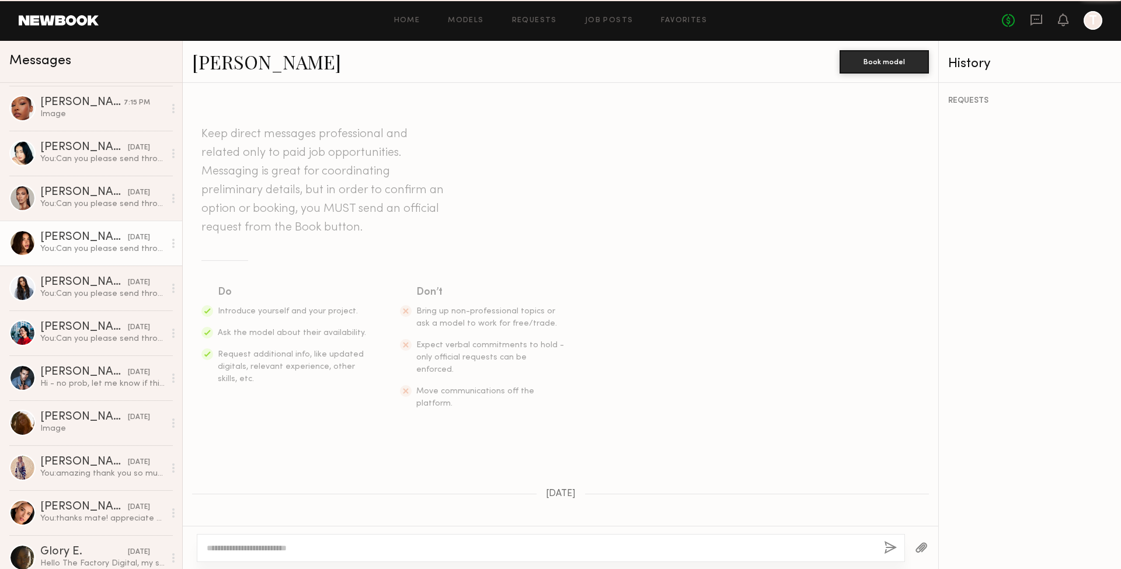
scroll to position [71, 0]
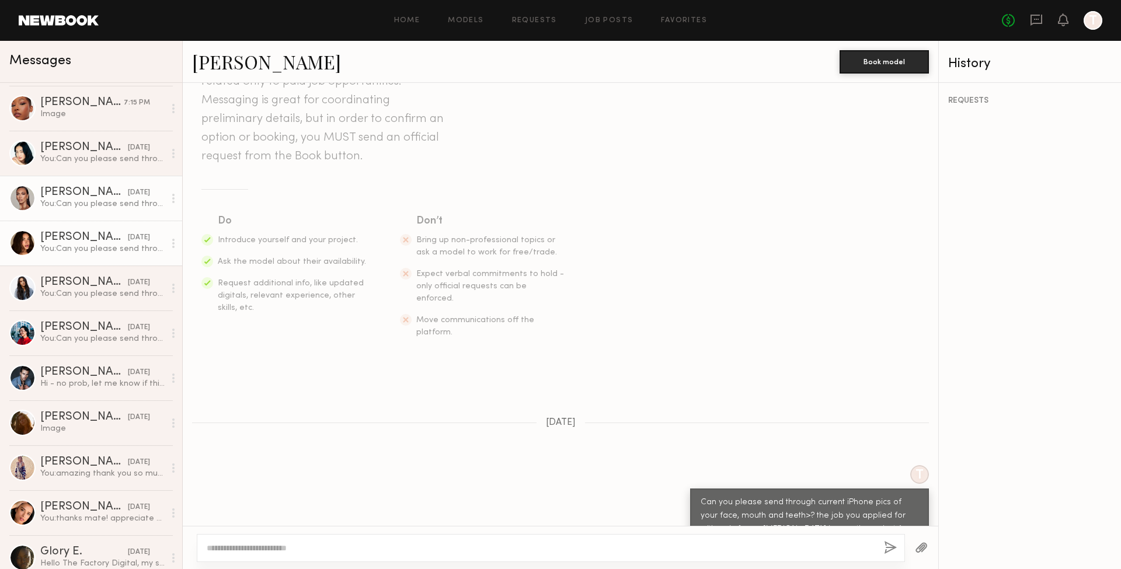
click at [64, 218] on link "[PERSON_NAME] [DATE] You: Can you please send through current iPhone pics of yo…" at bounding box center [91, 198] width 182 height 45
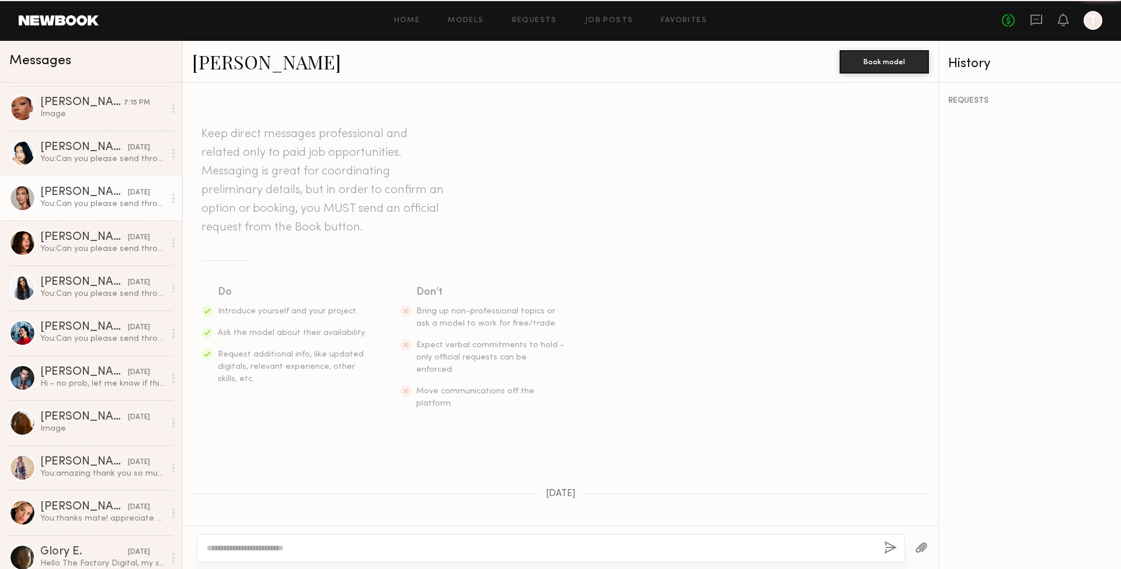
scroll to position [71, 0]
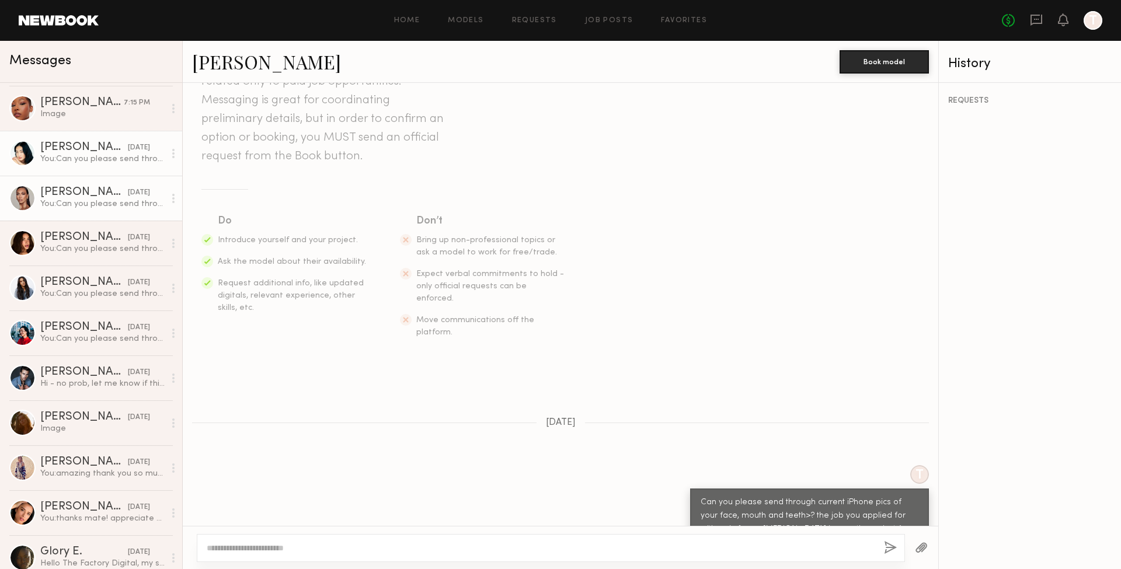
click at [63, 149] on div "[PERSON_NAME]" at bounding box center [84, 148] width 88 height 12
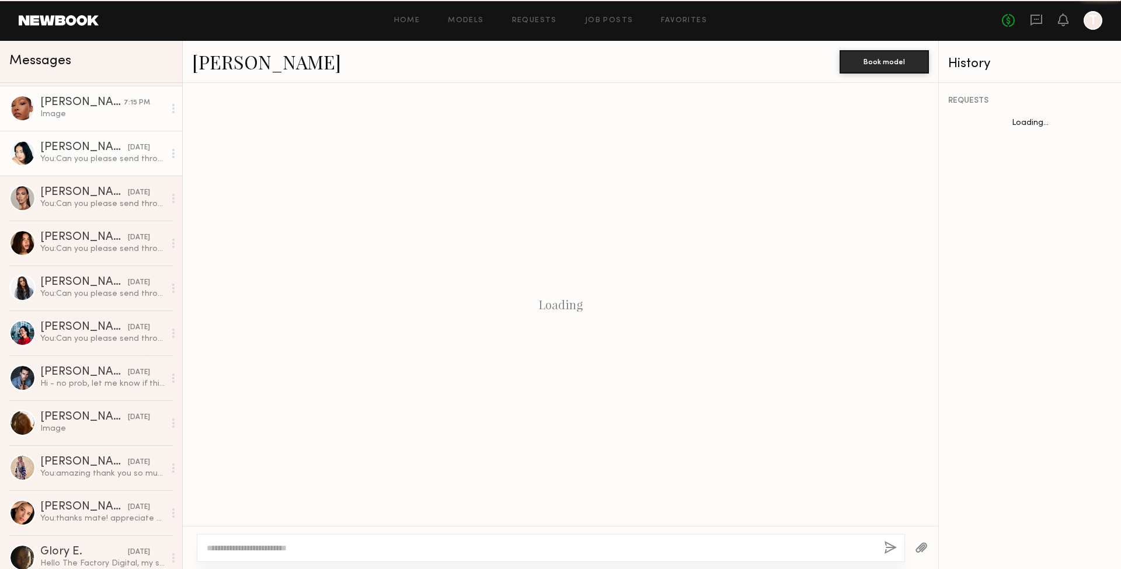
scroll to position [71, 0]
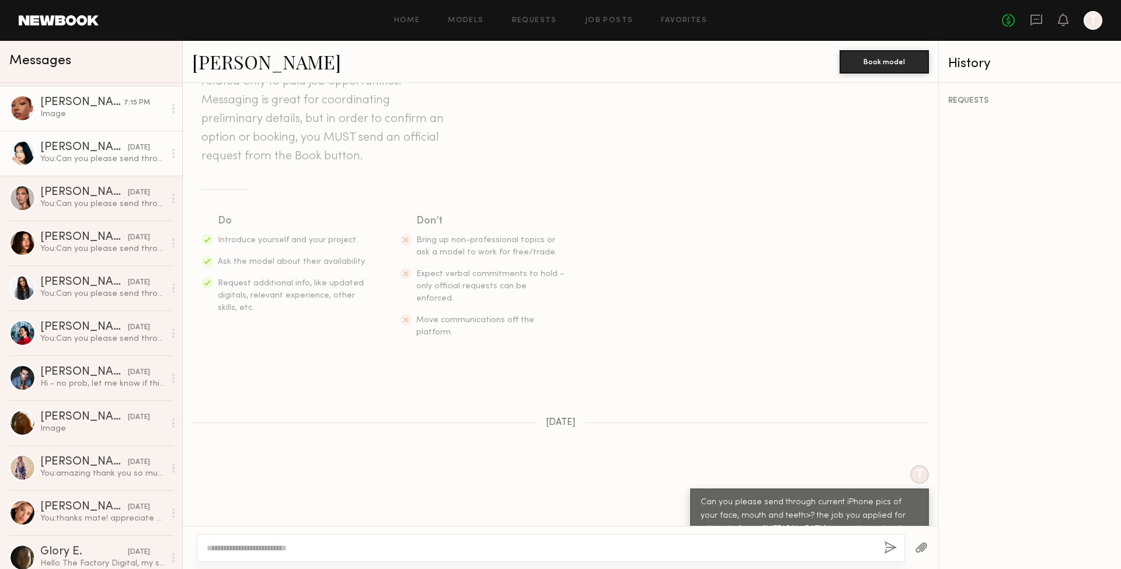
click at [62, 102] on div "[PERSON_NAME]" at bounding box center [81, 103] width 83 height 12
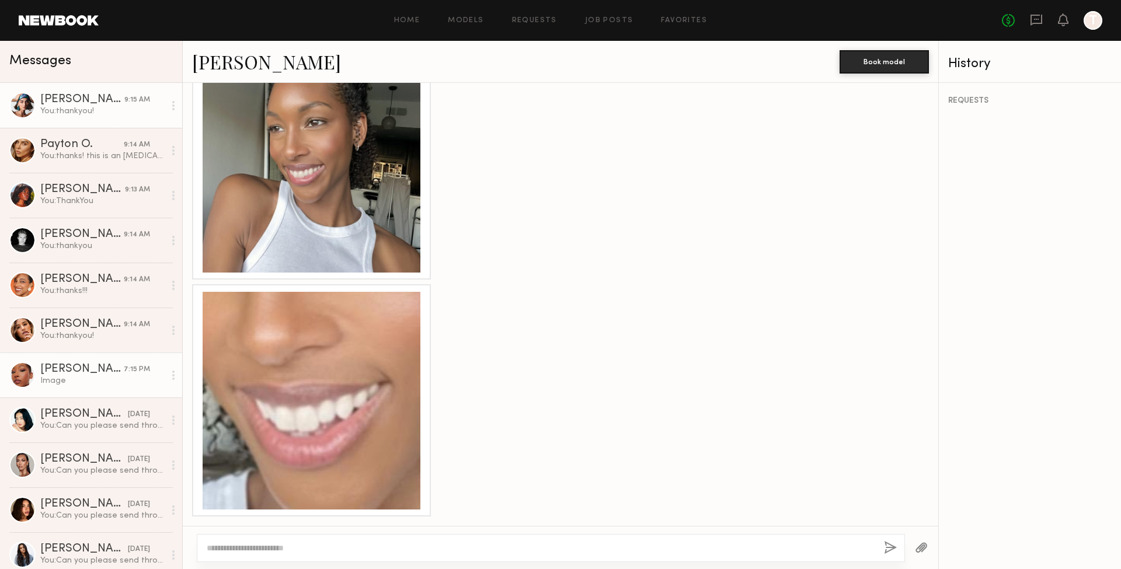
click at [62, 97] on div "[PERSON_NAME]" at bounding box center [82, 100] width 84 height 12
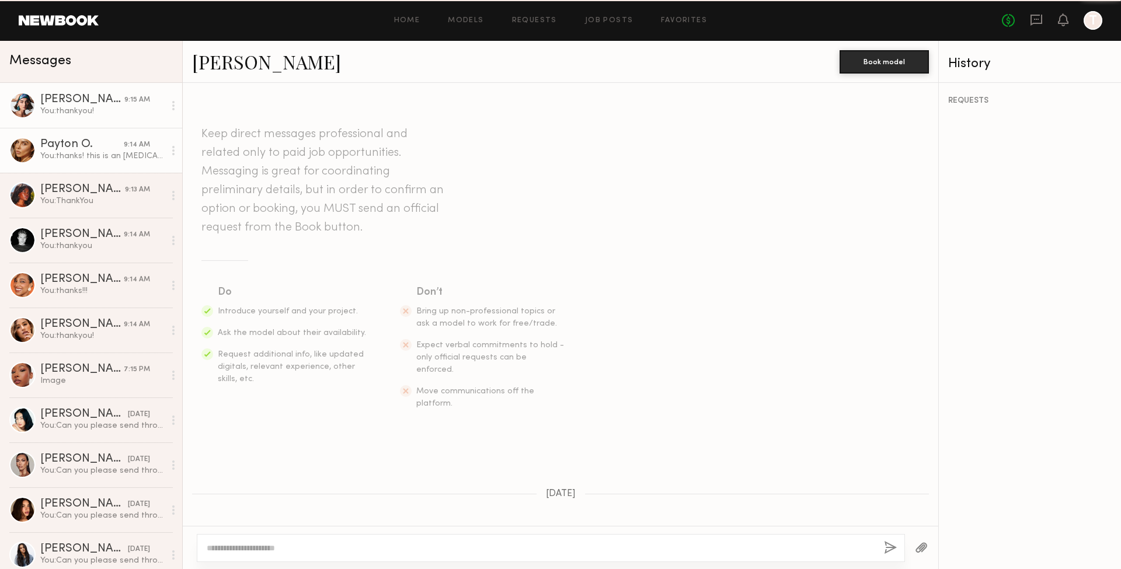
scroll to position [574, 0]
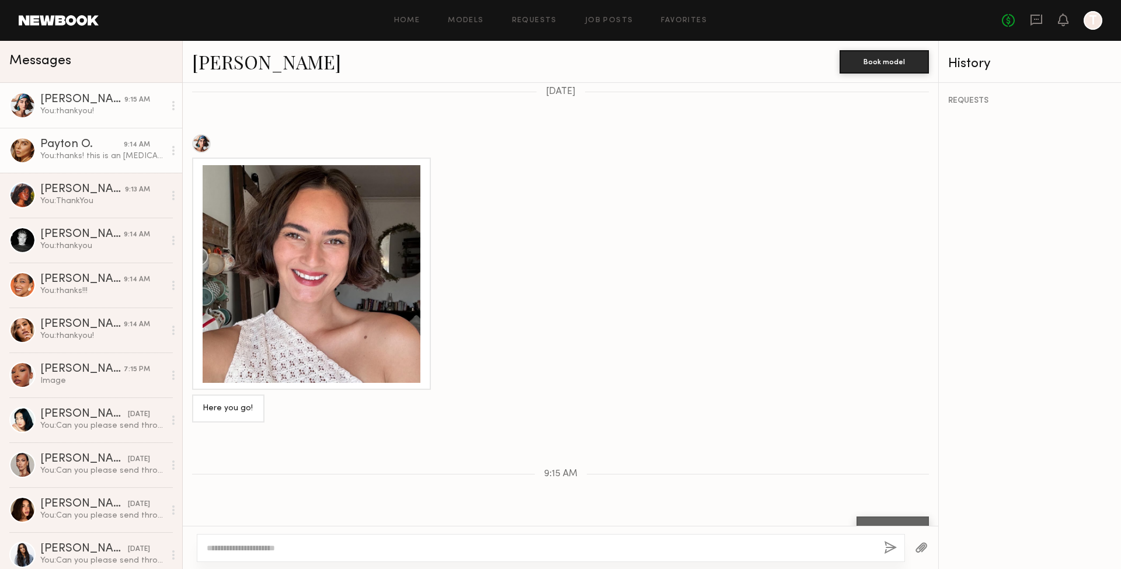
click at [57, 147] on div "Payton O." at bounding box center [81, 145] width 83 height 12
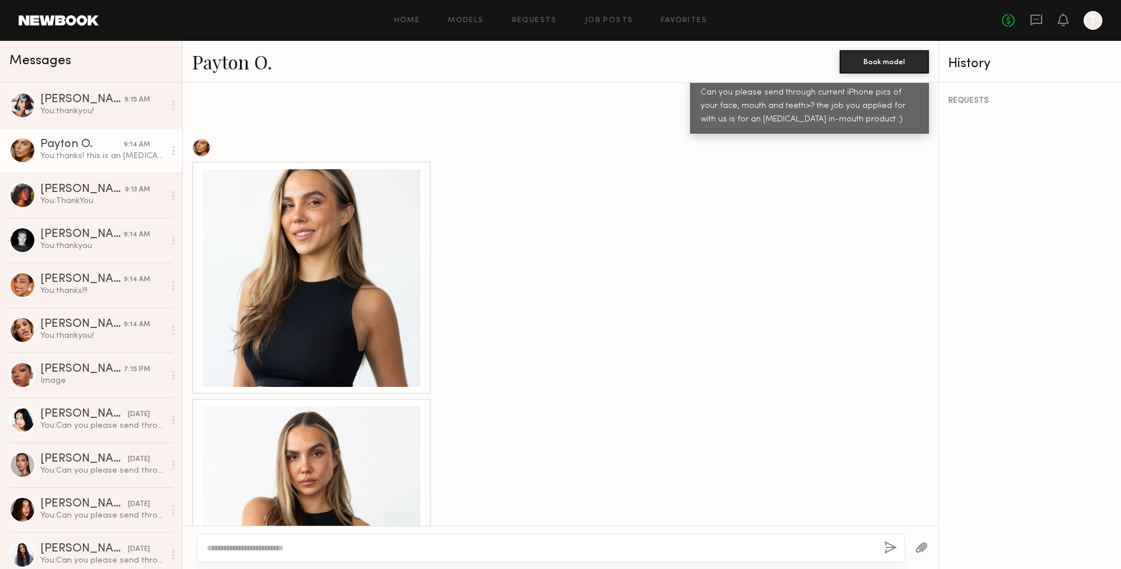
scroll to position [480, 0]
click at [278, 217] on div at bounding box center [312, 279] width 218 height 218
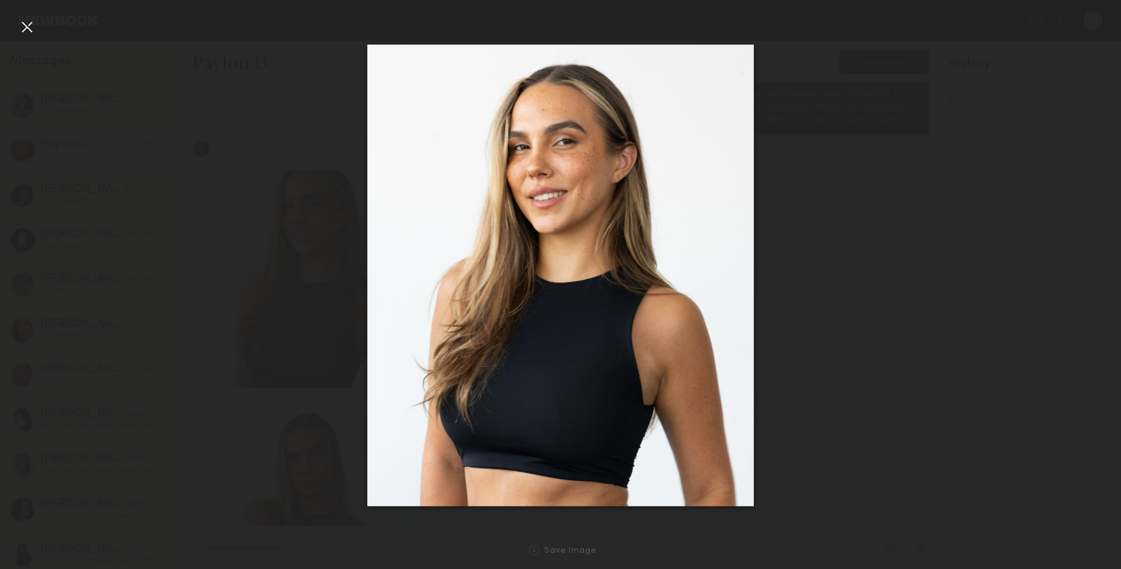
click at [113, 281] on div at bounding box center [560, 275] width 1121 height 513
click at [24, 35] on div at bounding box center [27, 27] width 19 height 19
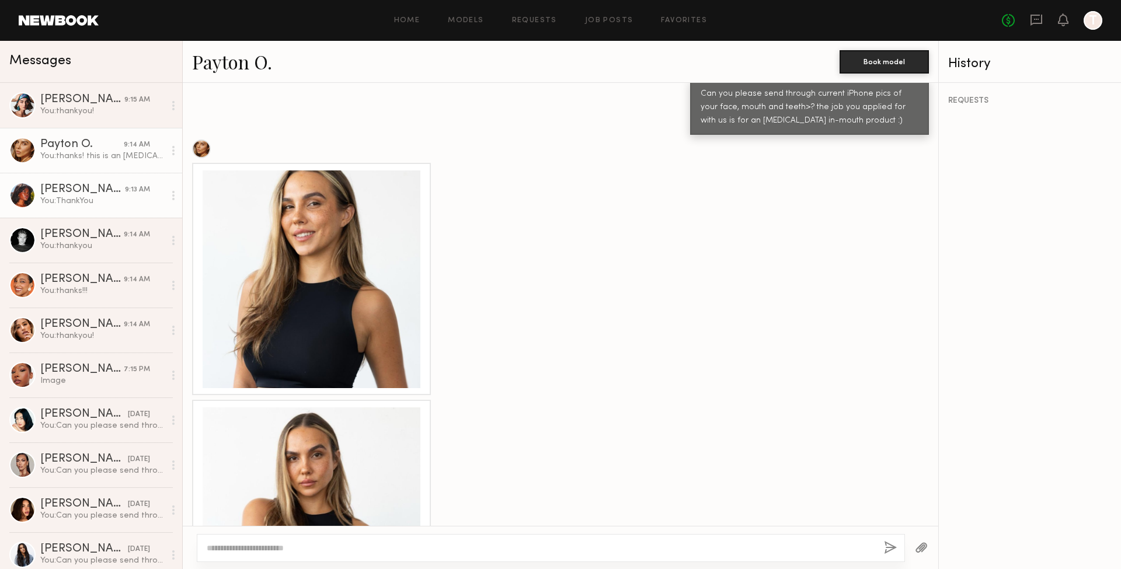
click at [47, 197] on div "You: ThankYou" at bounding box center [102, 201] width 124 height 11
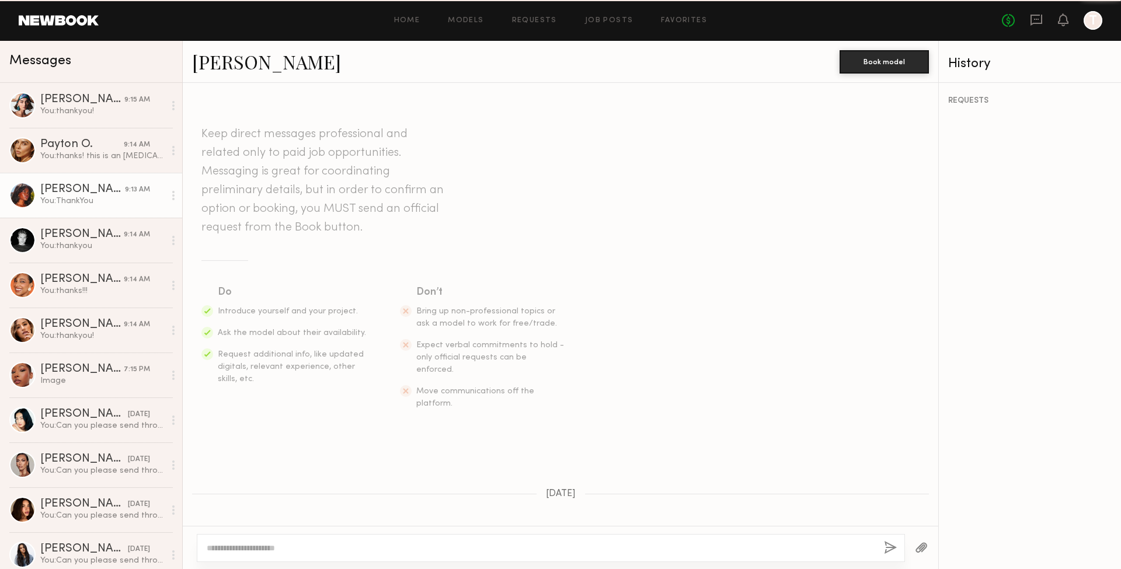
scroll to position [383, 0]
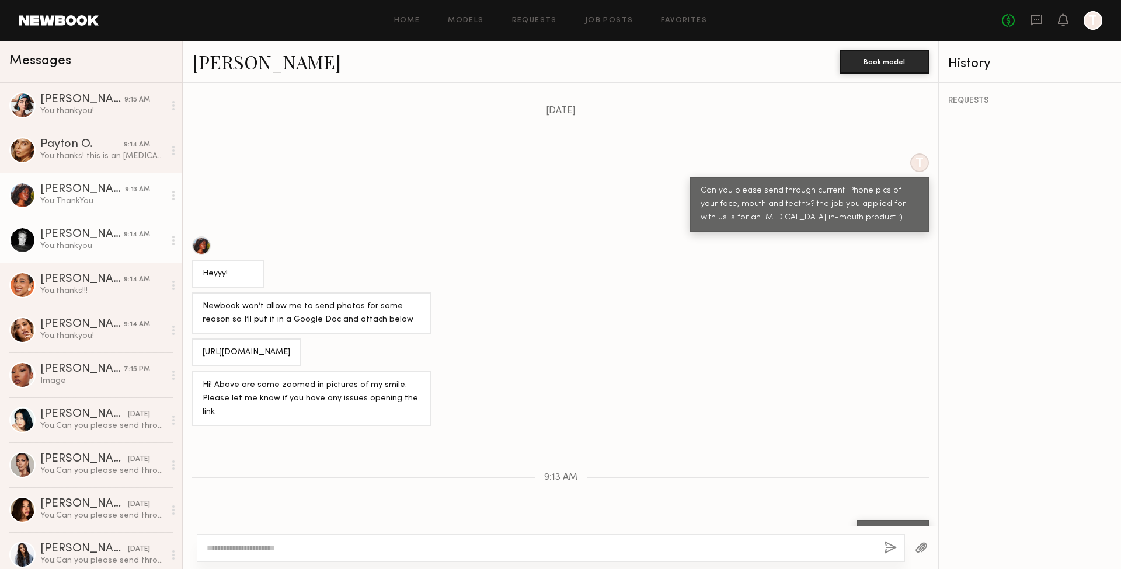
click at [62, 252] on link "[PERSON_NAME] 9:14 AM You: thankyou" at bounding box center [91, 240] width 182 height 45
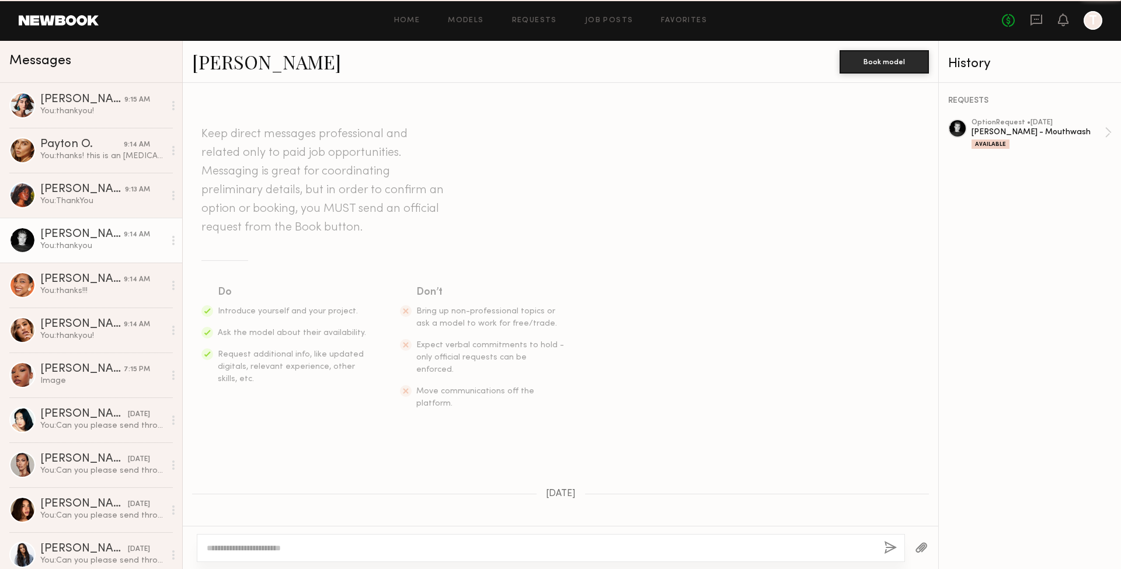
scroll to position [824, 0]
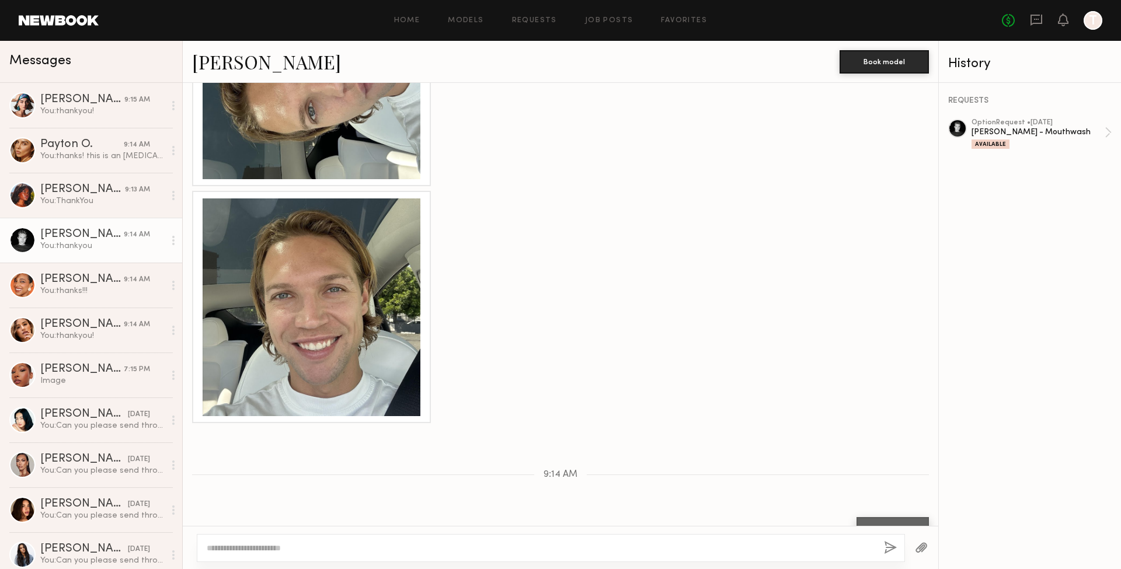
click at [271, 291] on div at bounding box center [312, 307] width 218 height 218
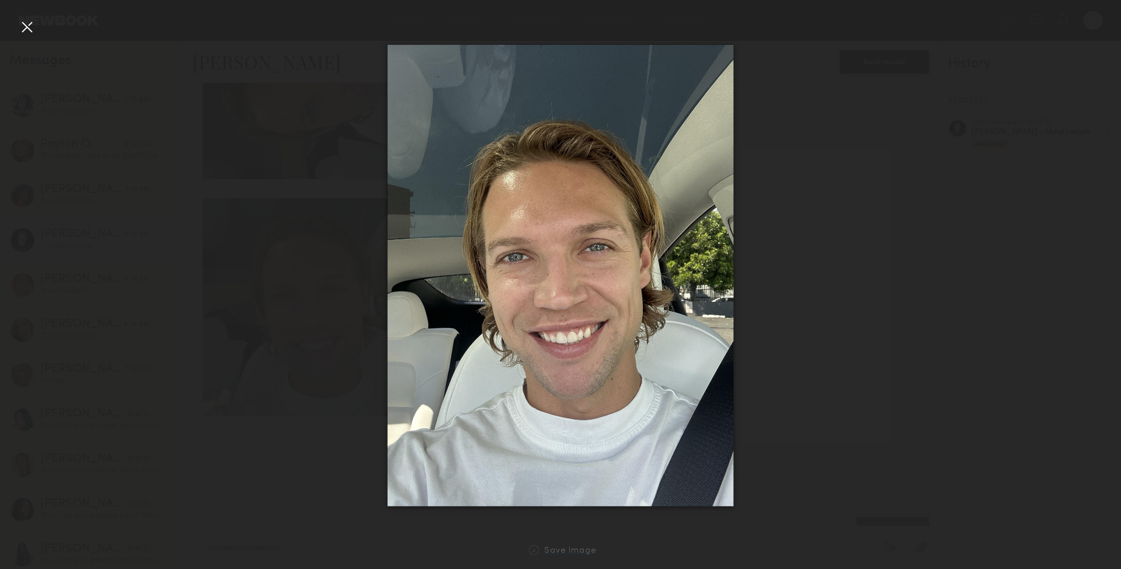
click at [533, 549] on div at bounding box center [534, 550] width 11 height 11
click at [25, 29] on div at bounding box center [27, 27] width 19 height 19
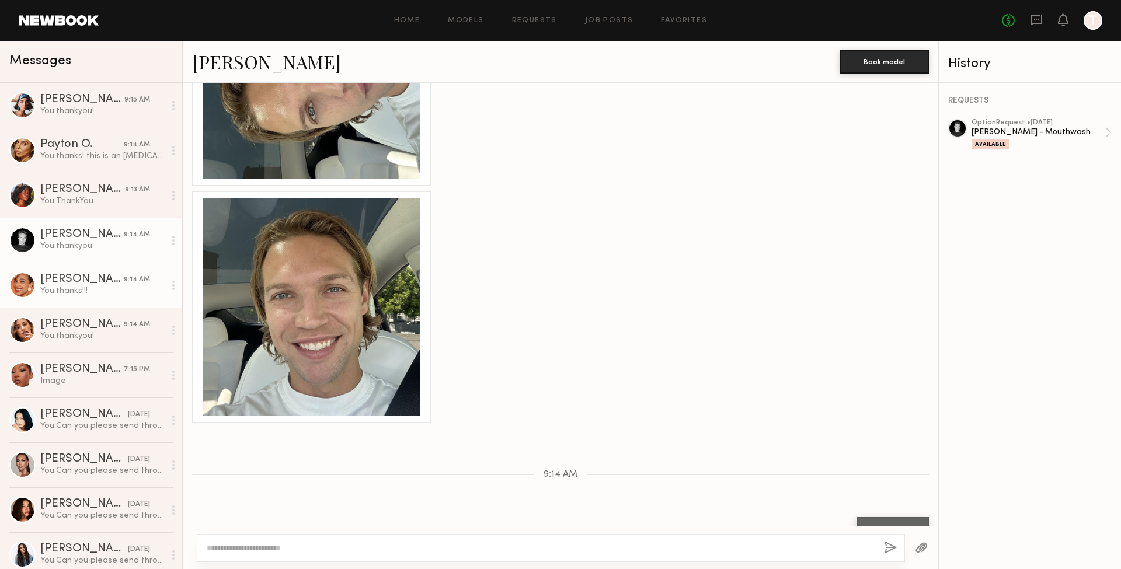
click at [75, 285] on div "You: thanks!!!" at bounding box center [102, 290] width 124 height 11
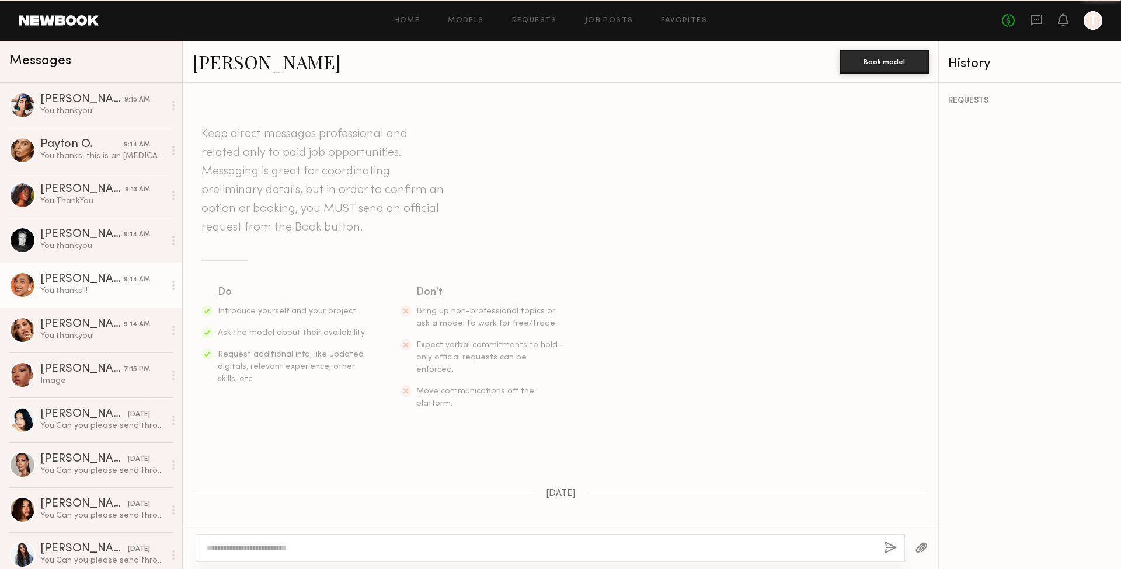
scroll to position [1363, 0]
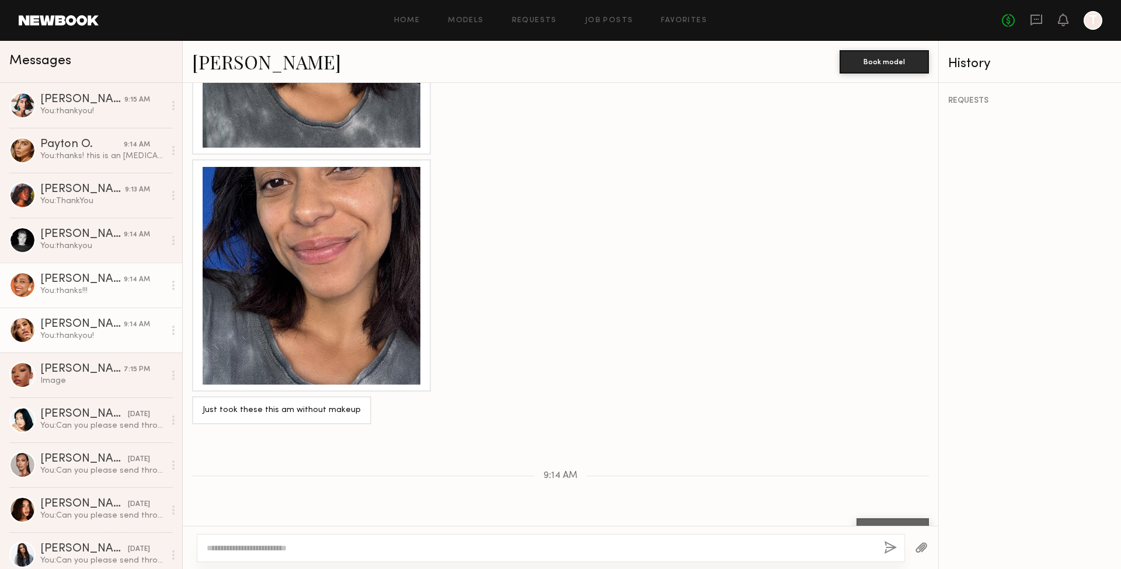
click at [30, 330] on div at bounding box center [22, 330] width 26 height 26
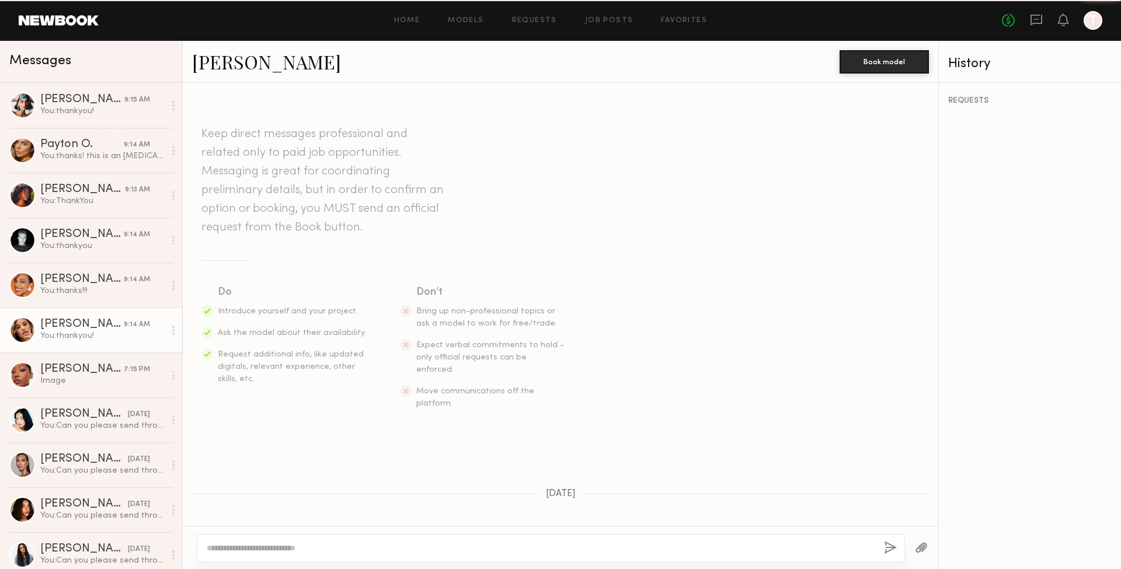
scroll to position [568, 0]
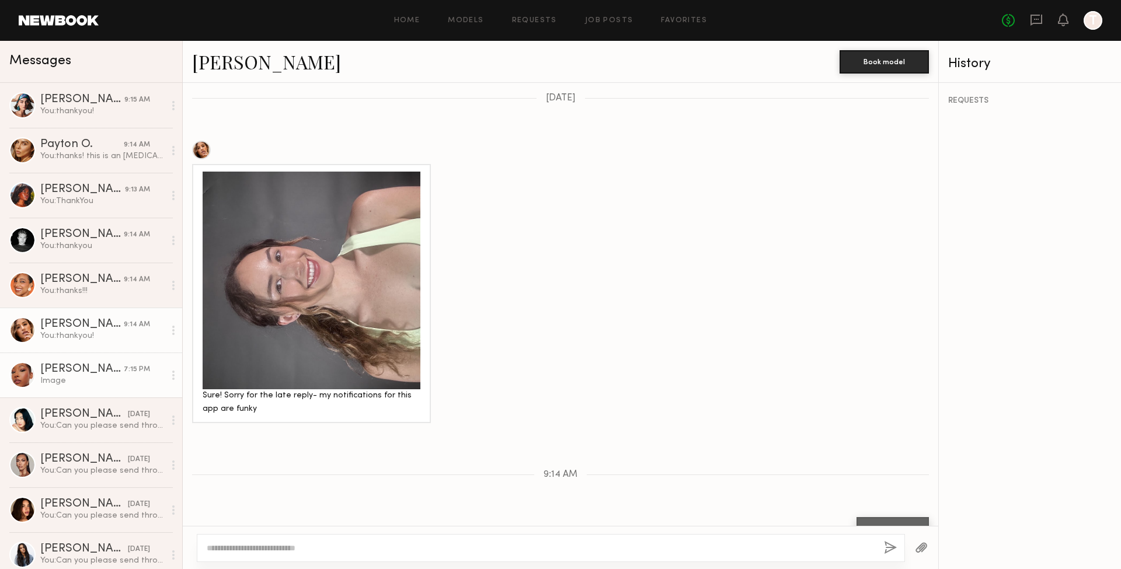
click at [55, 369] on div "[PERSON_NAME]" at bounding box center [81, 370] width 83 height 12
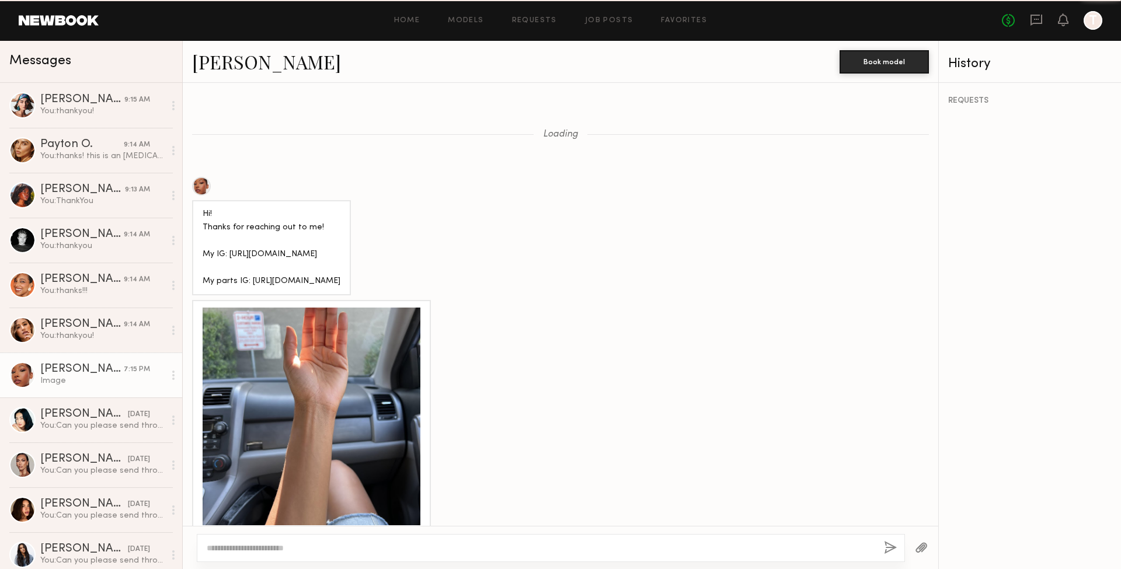
scroll to position [1702, 0]
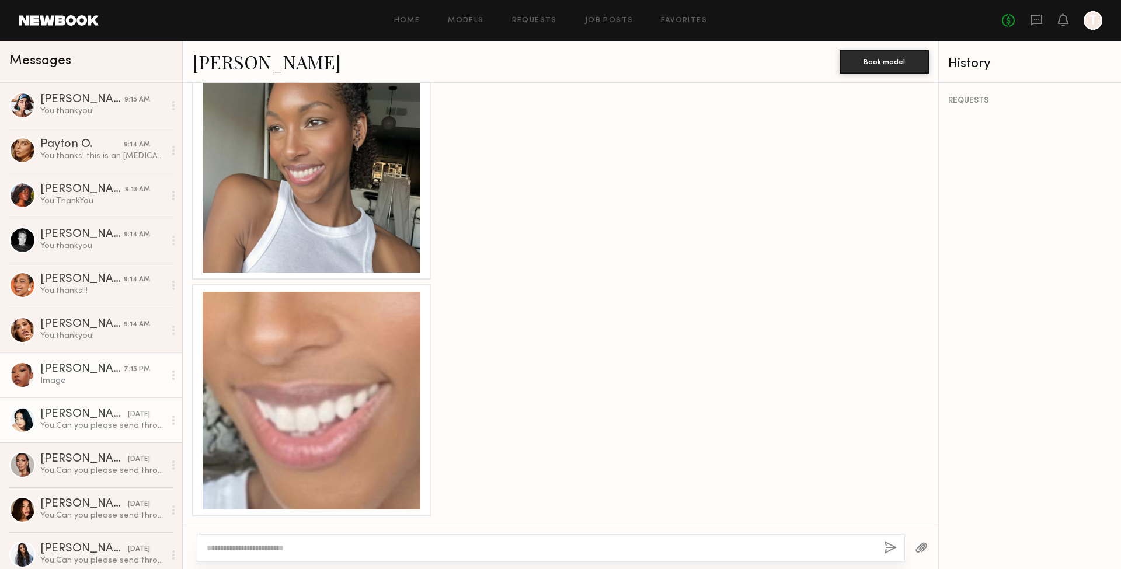
click at [54, 419] on div "[PERSON_NAME]" at bounding box center [84, 415] width 88 height 12
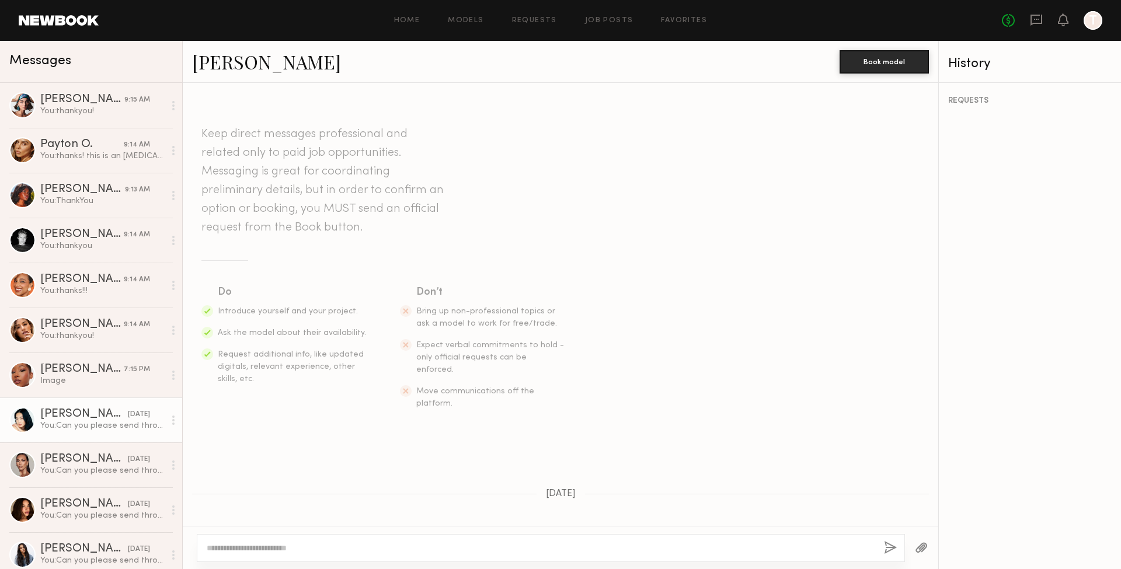
scroll to position [71, 0]
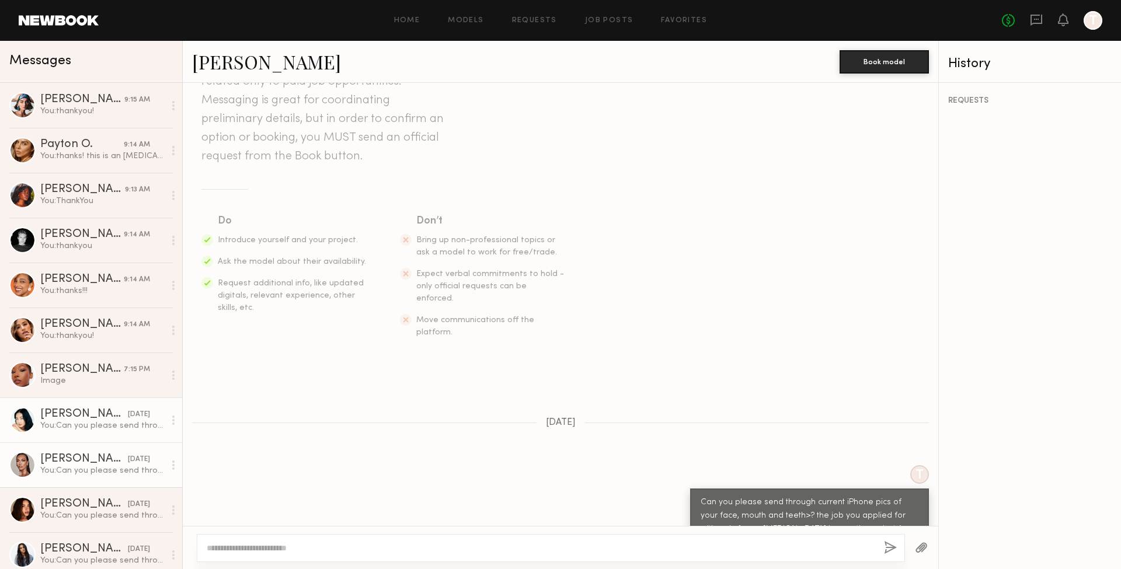
click at [55, 466] on div "You: Can you please send through current iPhone pics of your face, mouth and te…" at bounding box center [102, 470] width 124 height 11
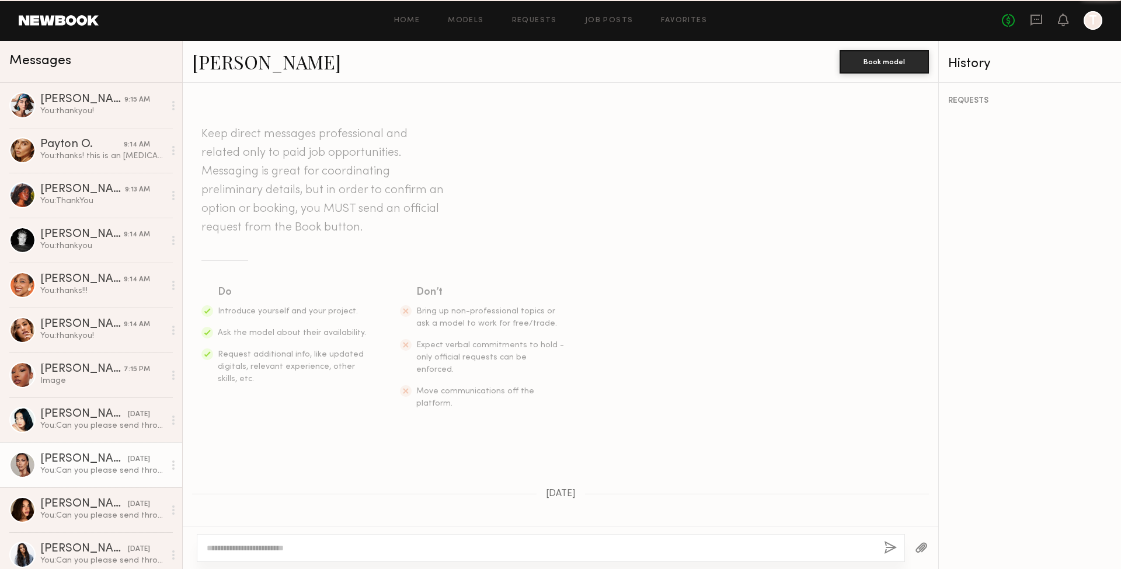
scroll to position [71, 0]
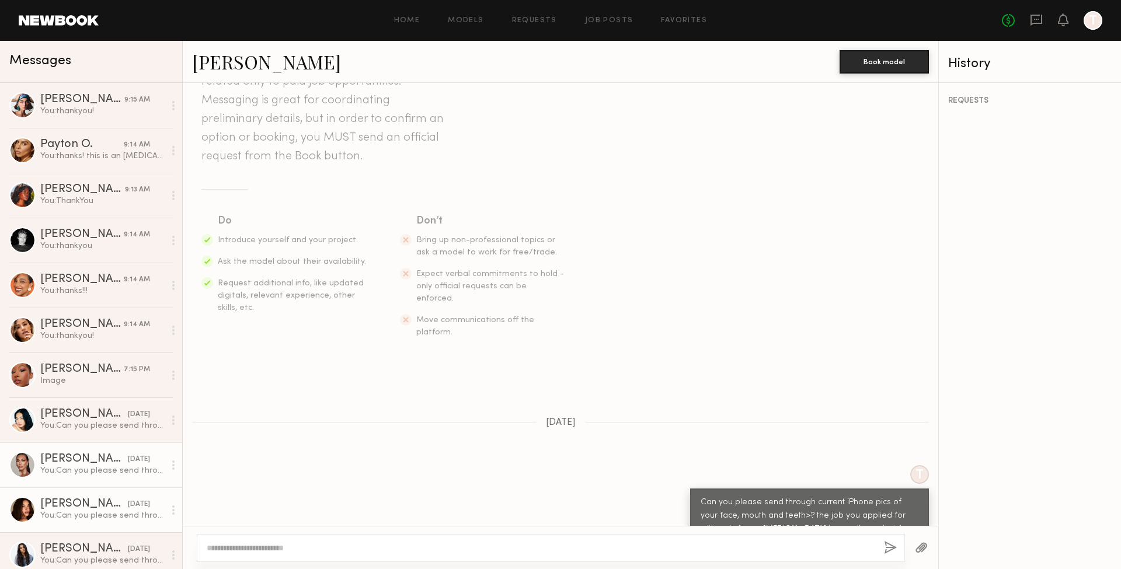
click at [60, 520] on div "You: Can you please send through current iPhone pics of your face, mouth and te…" at bounding box center [102, 515] width 124 height 11
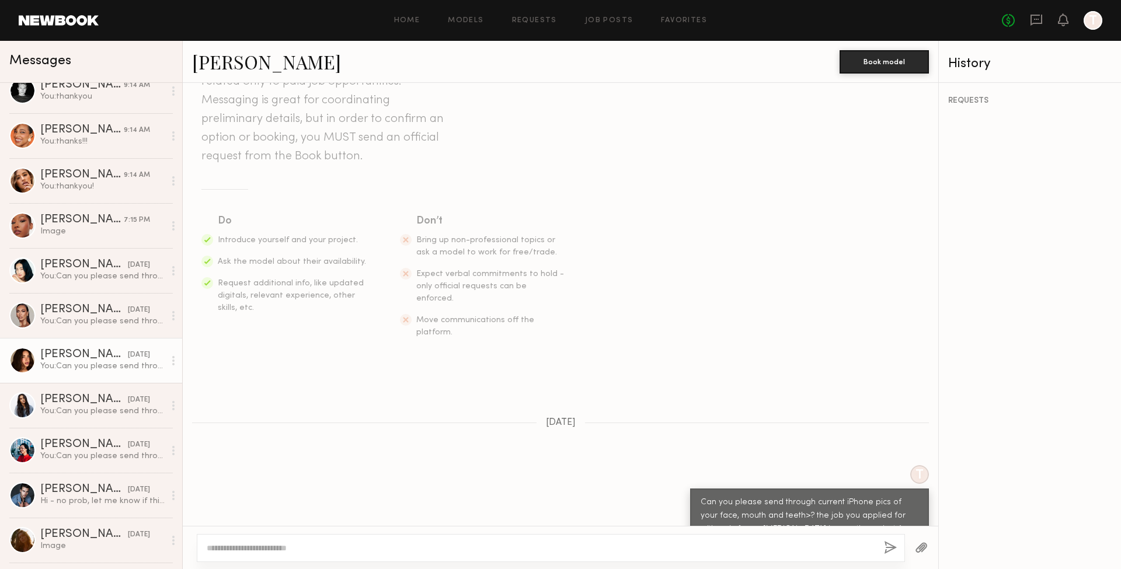
scroll to position [157, 0]
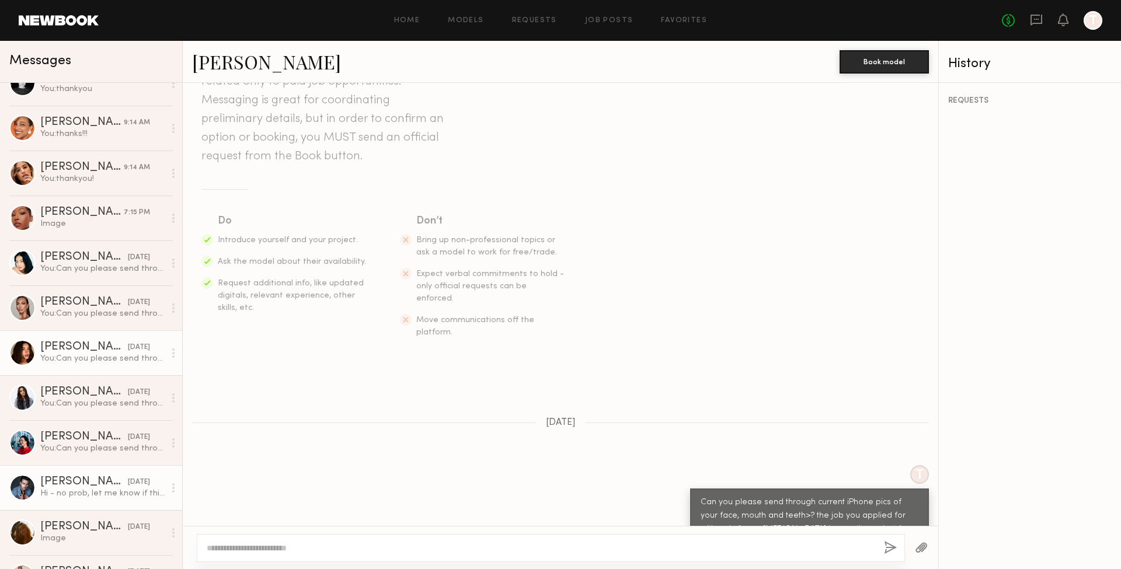
click at [56, 482] on div "[PERSON_NAME]" at bounding box center [84, 482] width 88 height 12
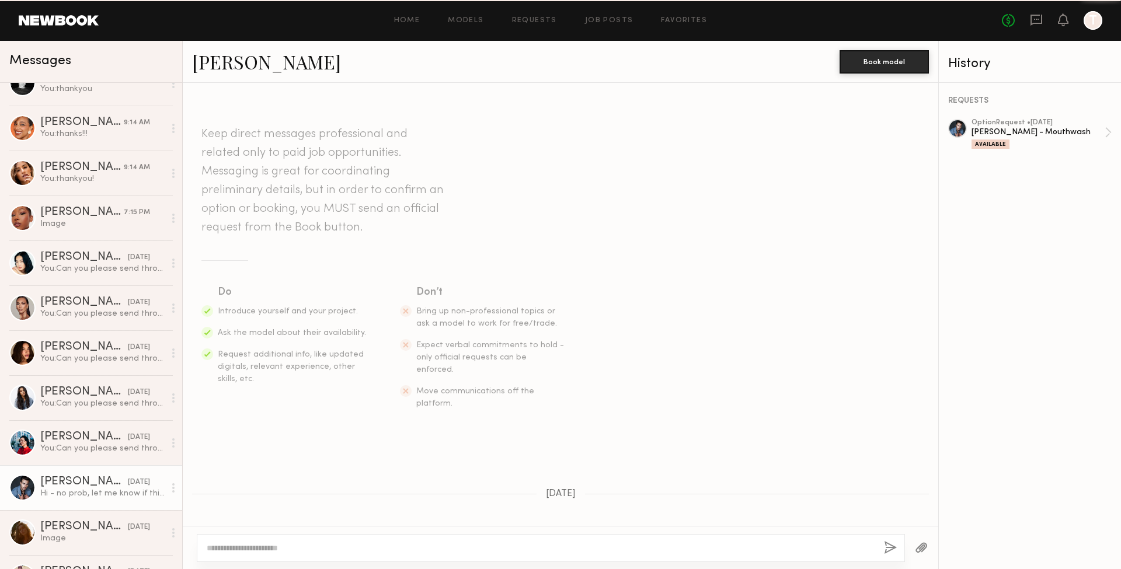
scroll to position [614, 0]
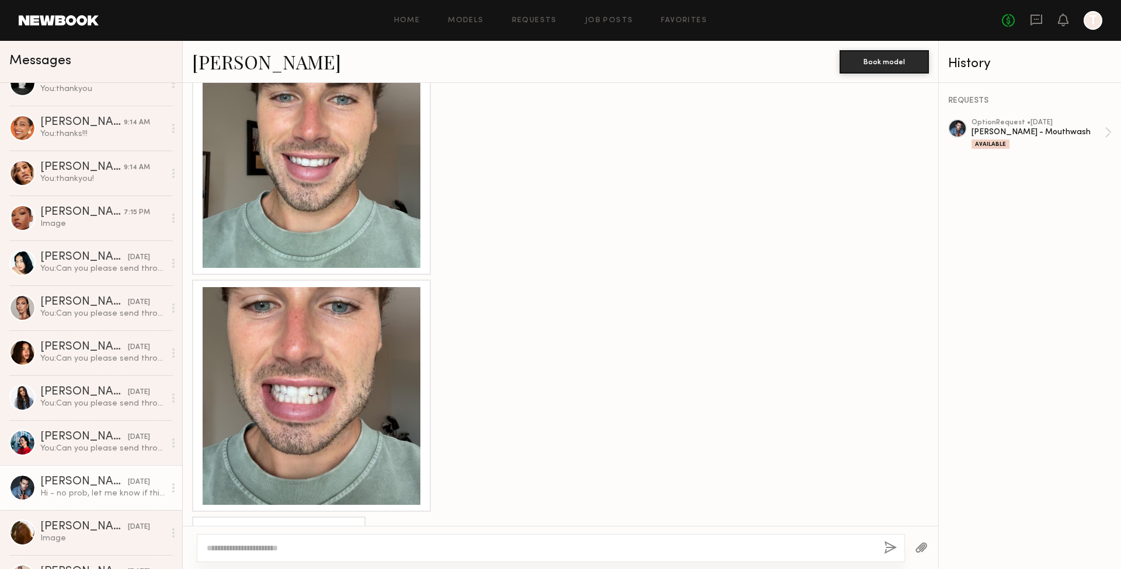
click at [261, 373] on div at bounding box center [312, 396] width 218 height 218
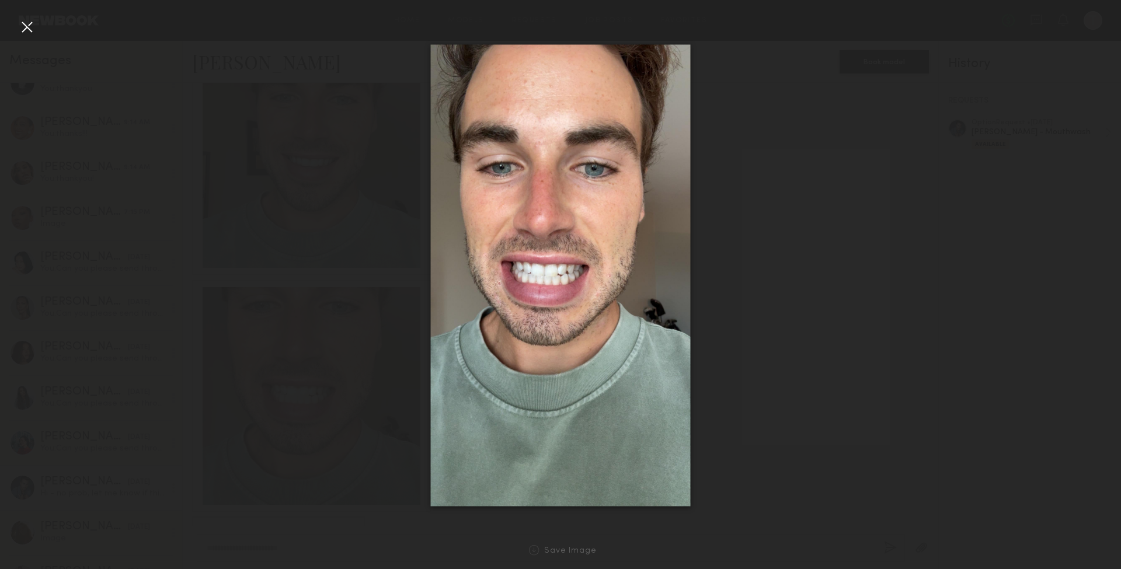
click at [26, 28] on div at bounding box center [27, 27] width 19 height 19
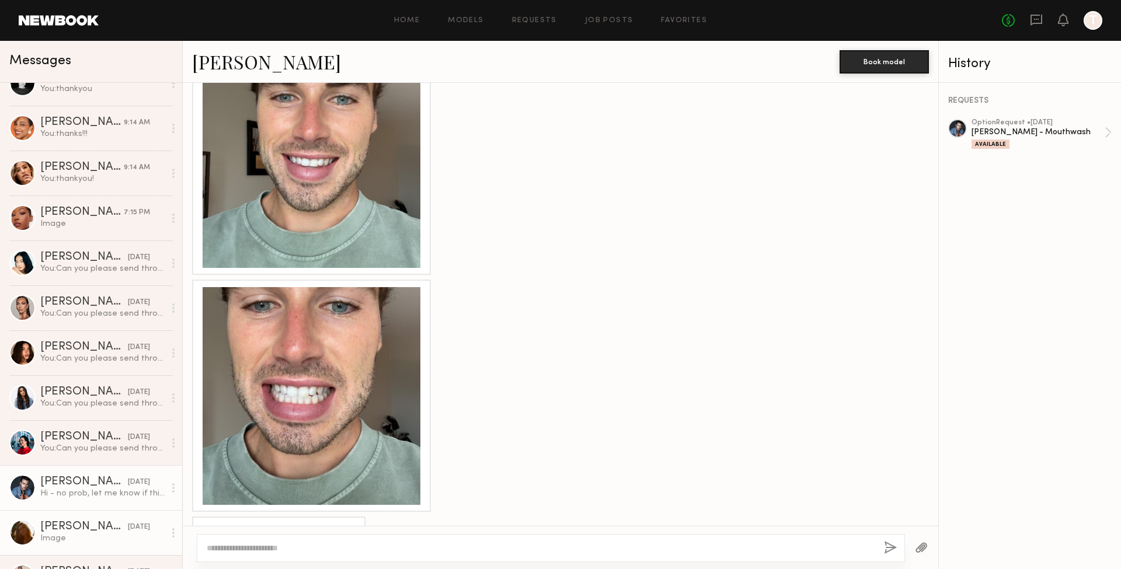
click at [66, 544] on link "[PERSON_NAME] [DATE] Image" at bounding box center [91, 532] width 182 height 45
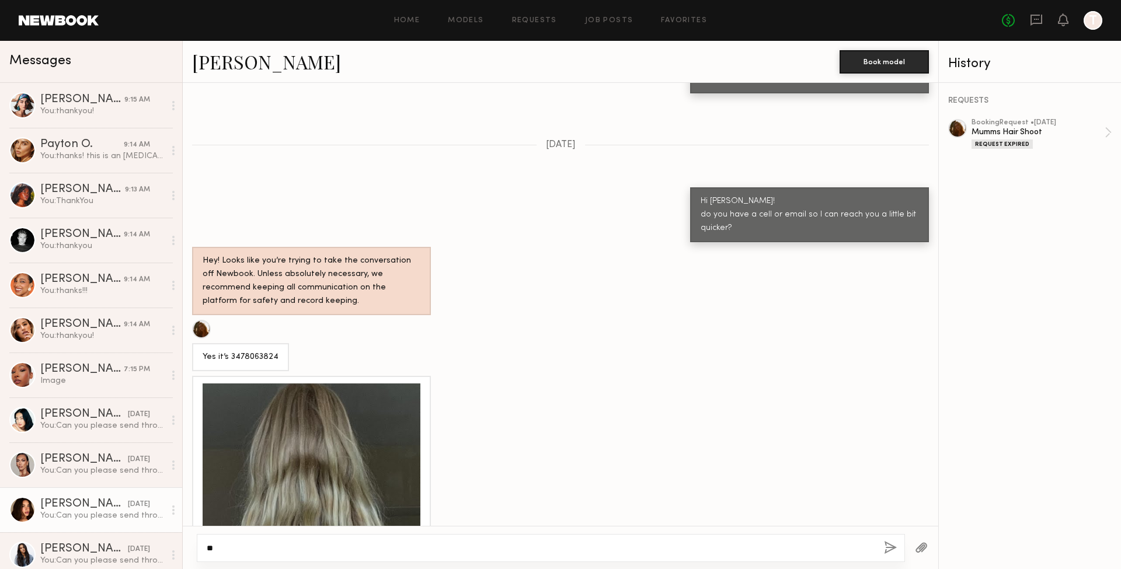
type textarea "*"
